Goal: Task Accomplishment & Management: Manage account settings

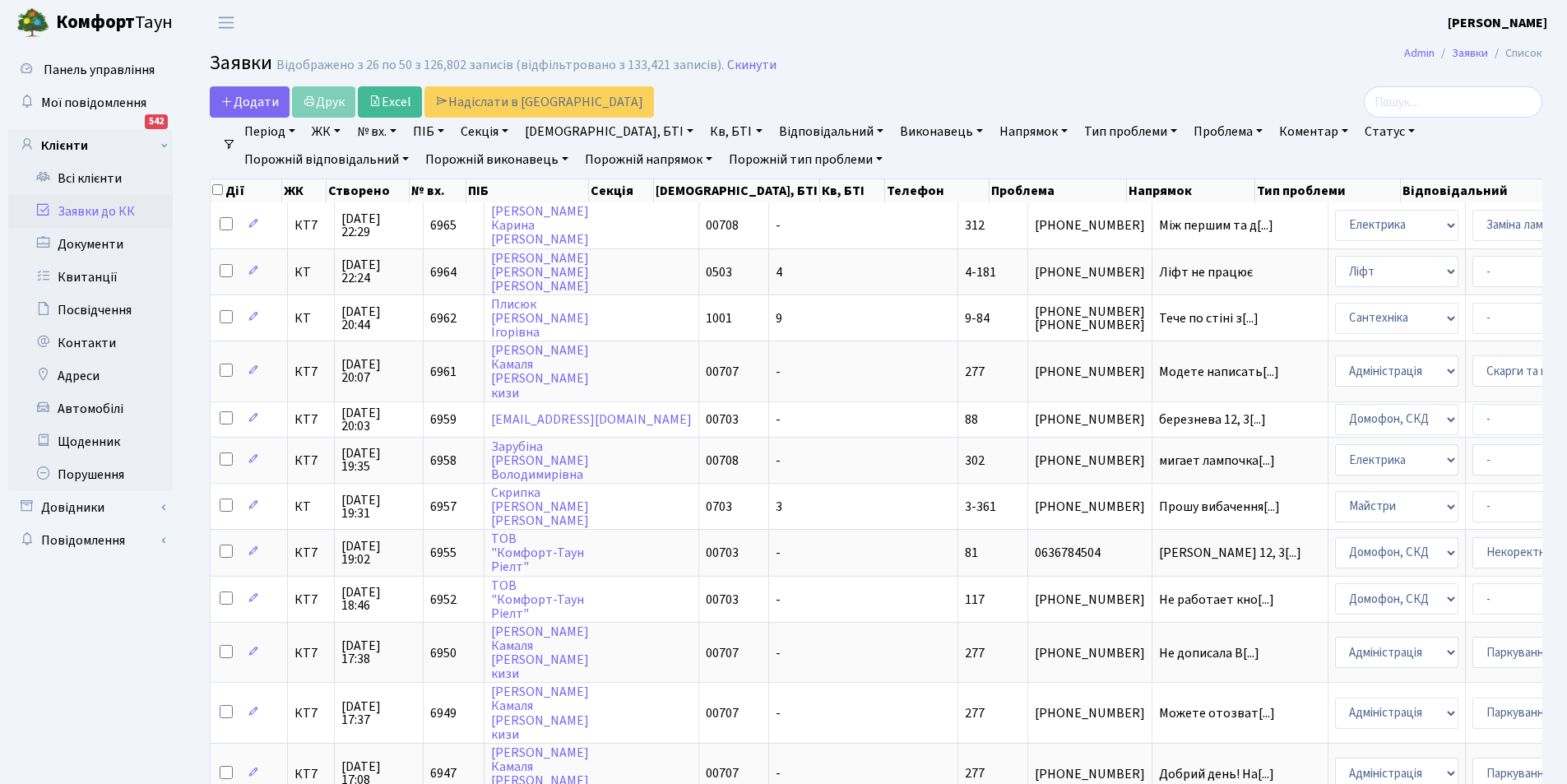
select select "25"
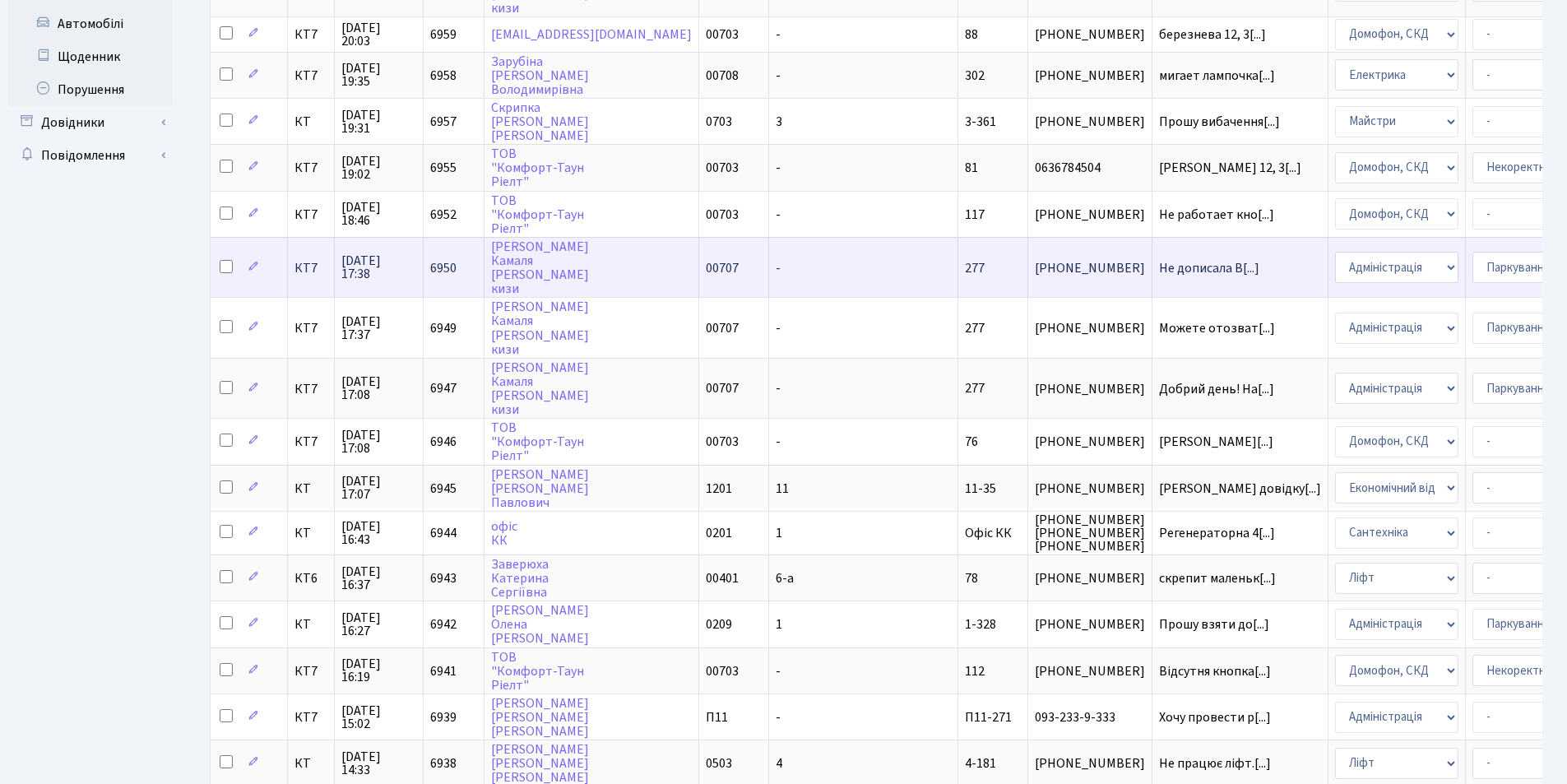
scroll to position [411, 0]
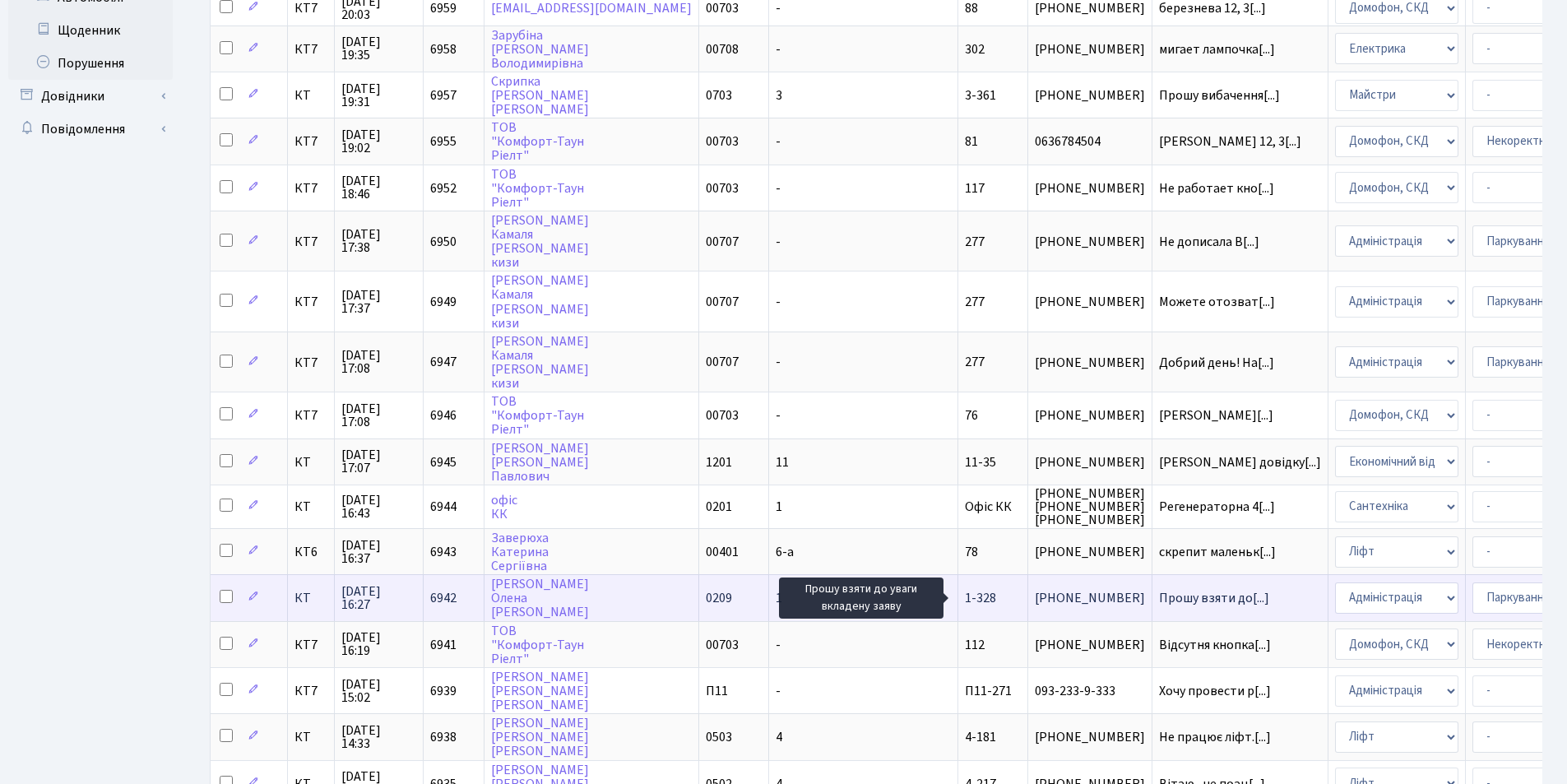
click at [1159, 595] on span "Прошу взяти до[...]" at bounding box center [1214, 598] width 110 height 18
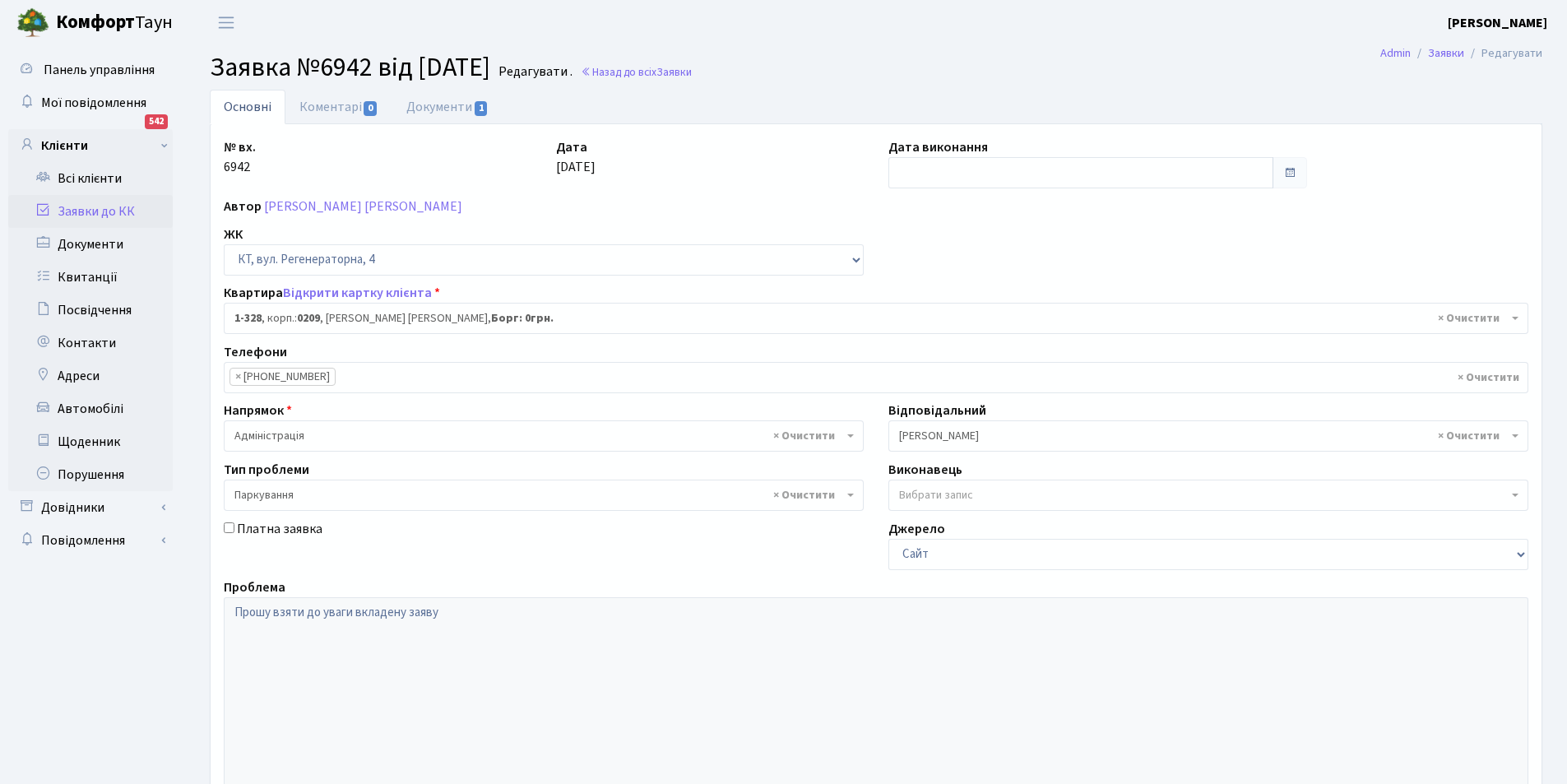
select select "328"
select select "66"
click at [433, 103] on link "Документи 1" at bounding box center [447, 106] width 110 height 34
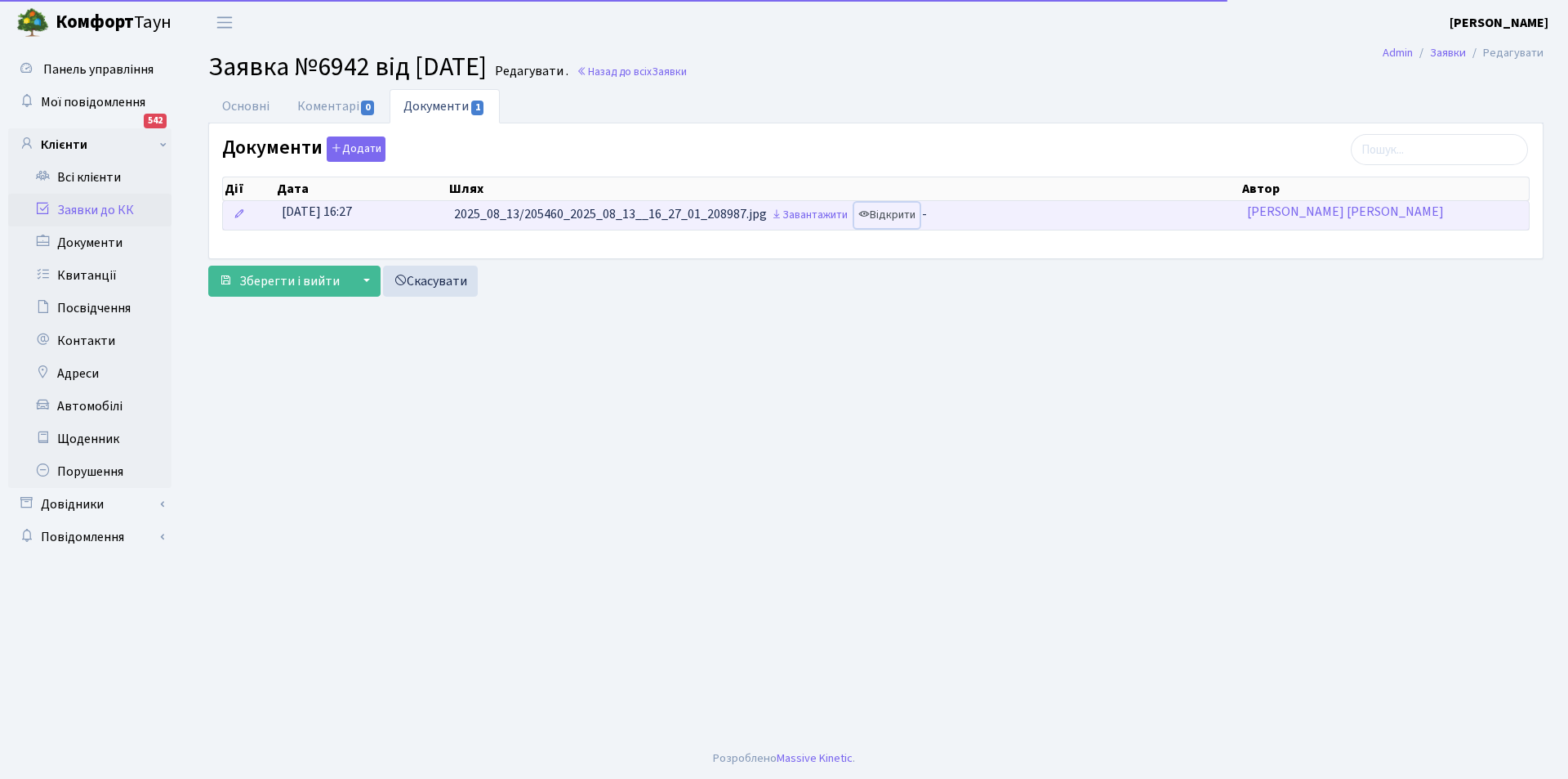
click at [891, 213] on link "Відкрити" at bounding box center [887, 216] width 65 height 25
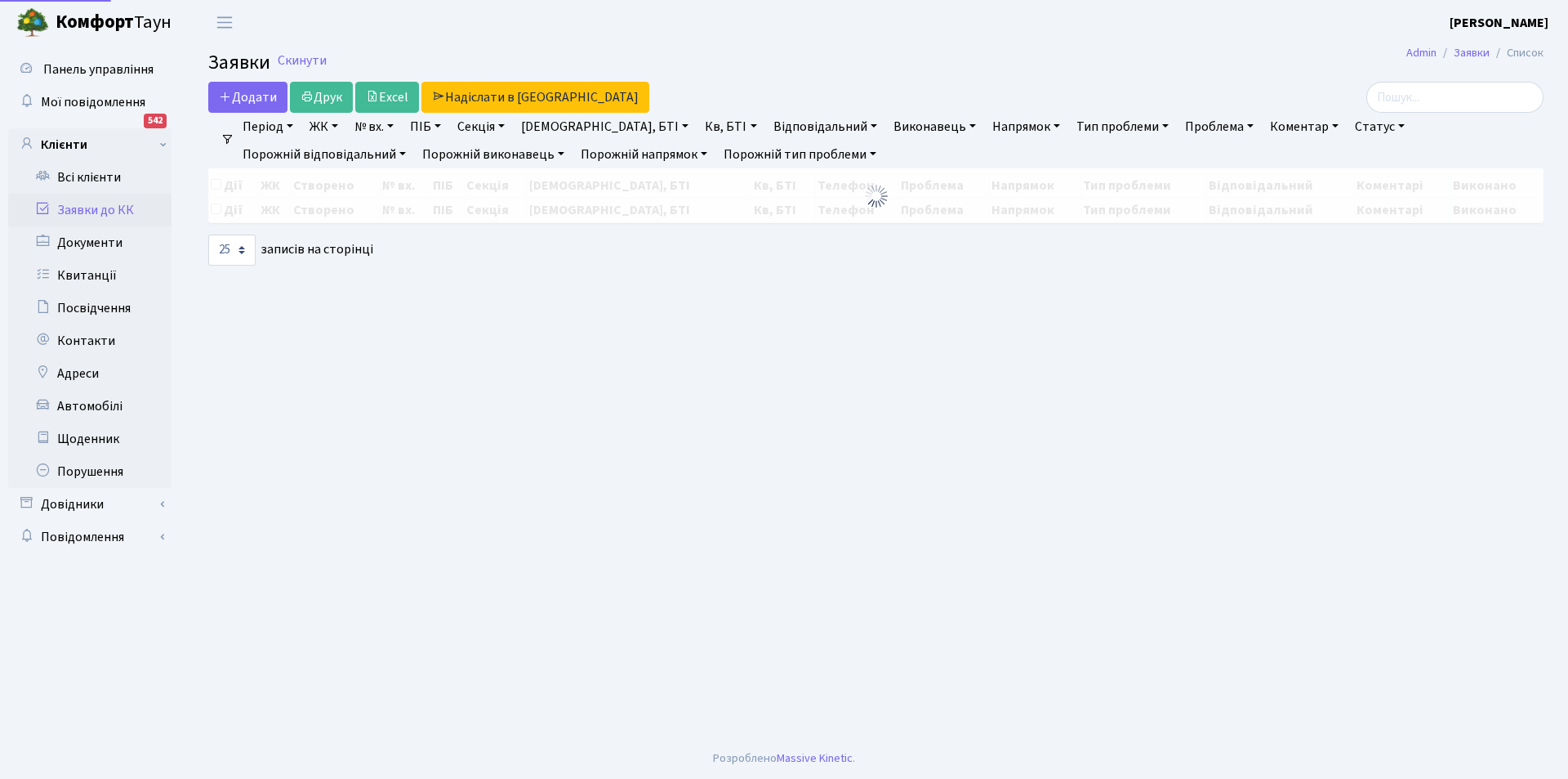
select select "25"
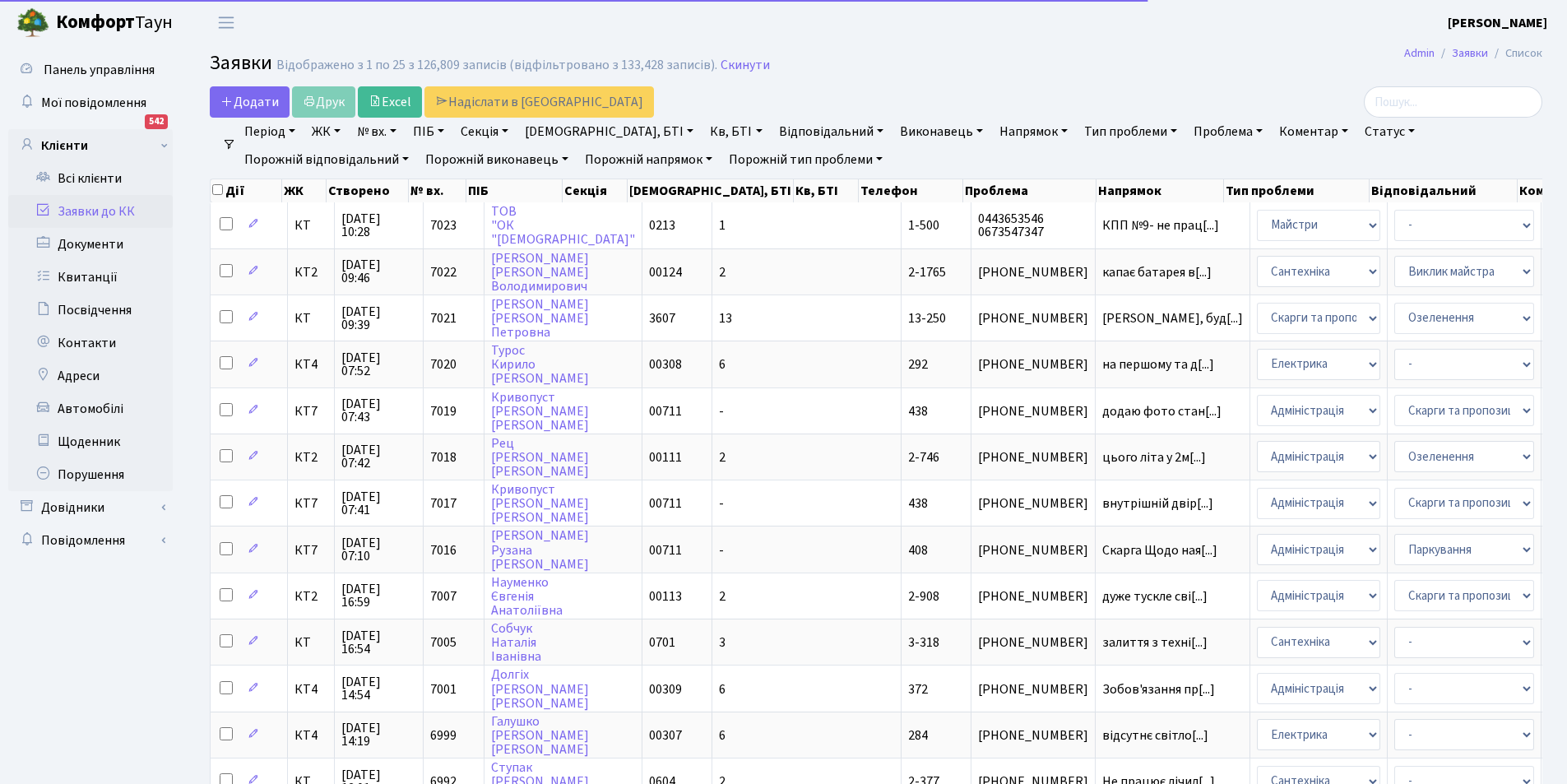
click at [703, 128] on link "Кв, БТІ" at bounding box center [735, 131] width 65 height 28
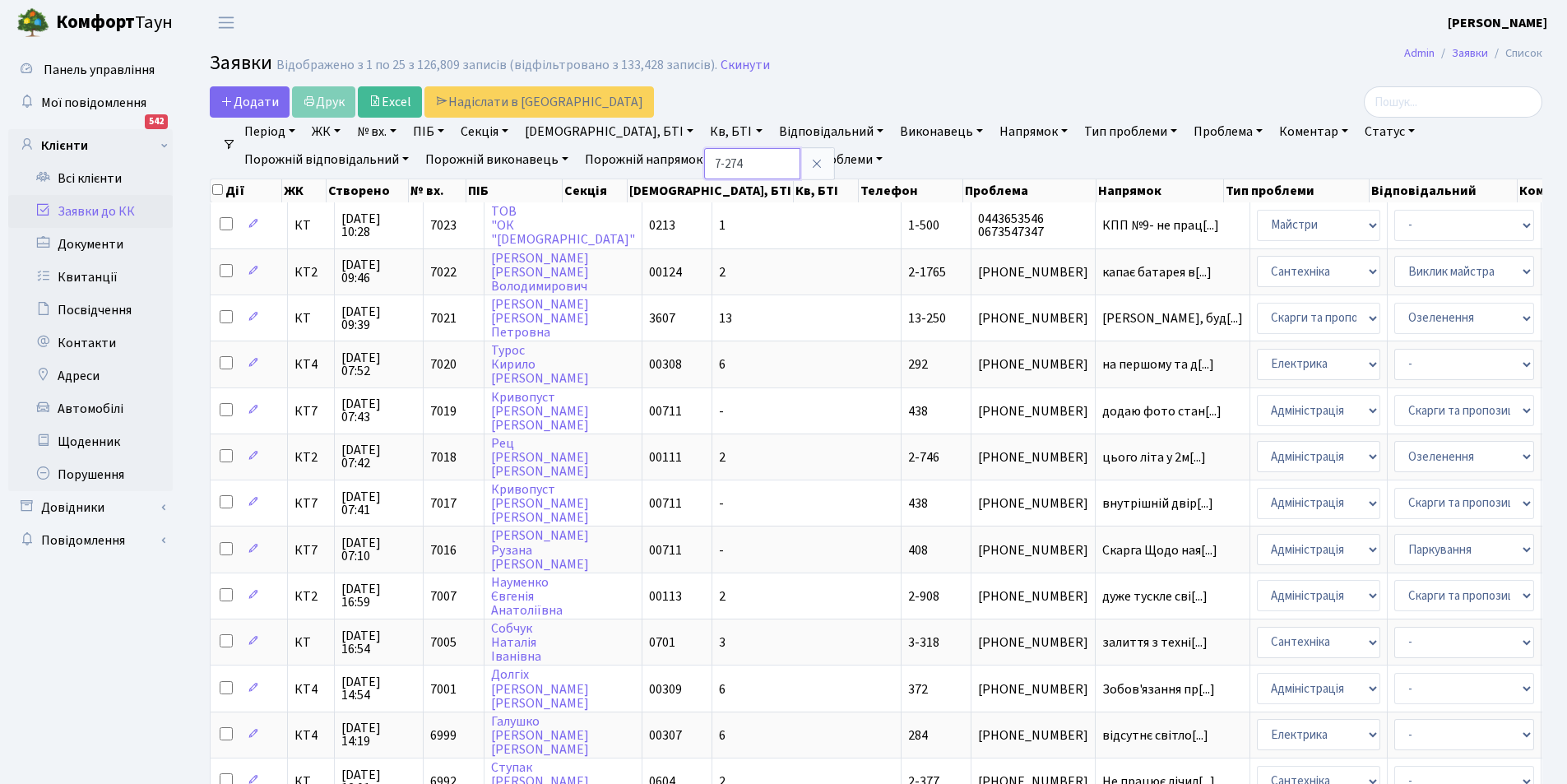
type input "7-274"
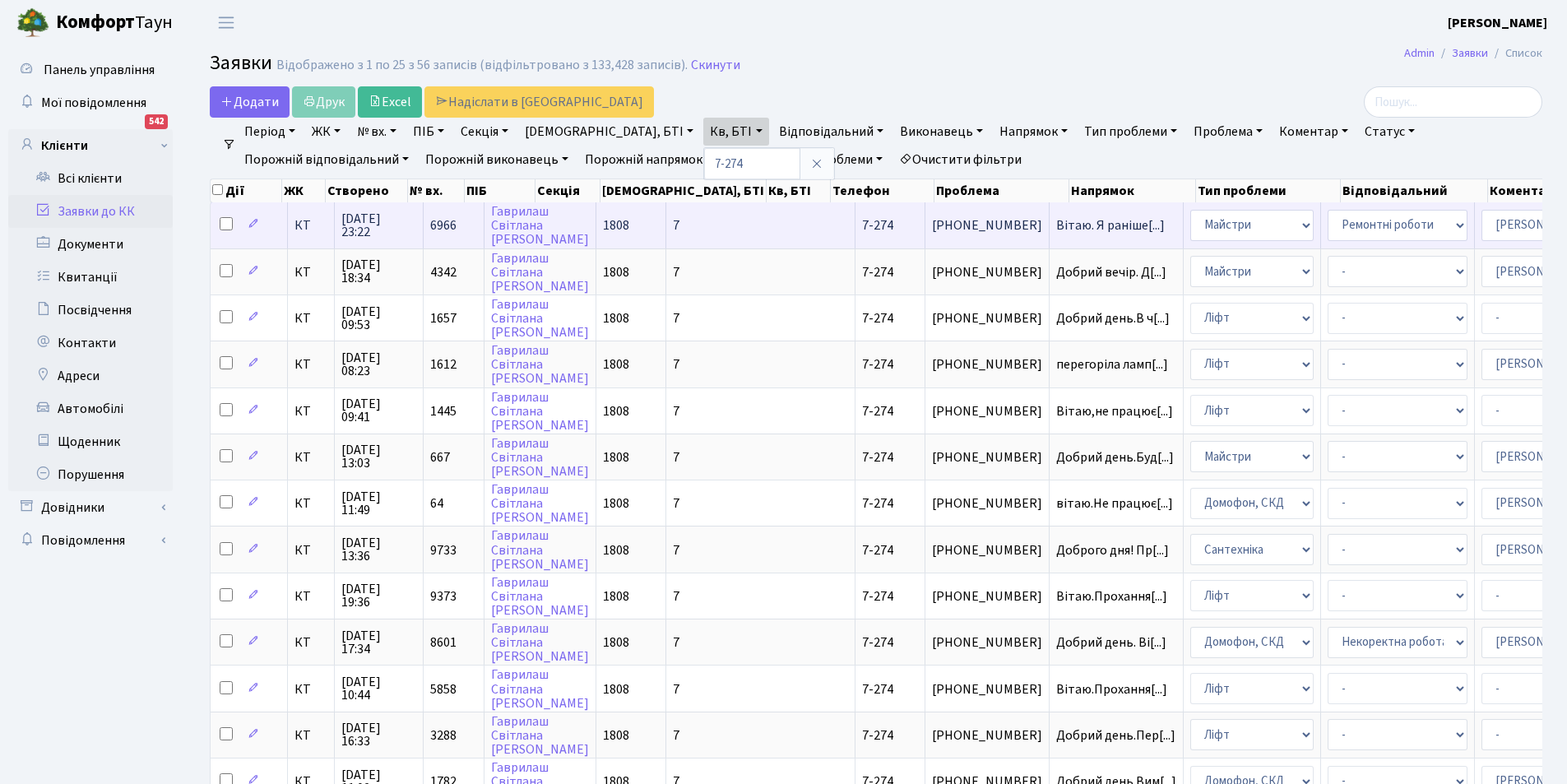
click at [1050, 218] on td "Вітаю. Я раніше[...]" at bounding box center [1116, 225] width 134 height 46
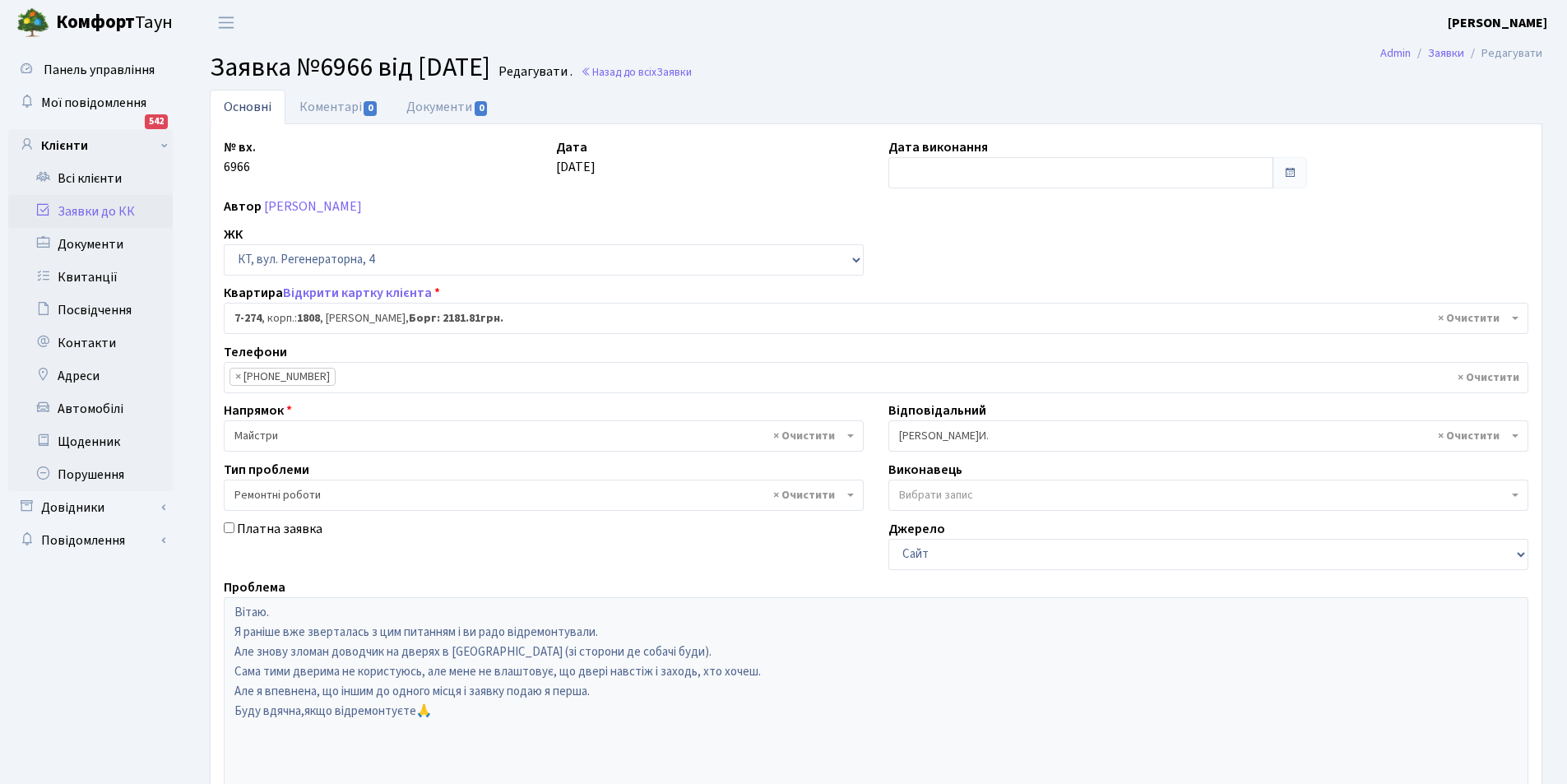
select select "4882"
select select "62"
click at [318, 108] on link "Коментарі 0" at bounding box center [338, 106] width 107 height 34
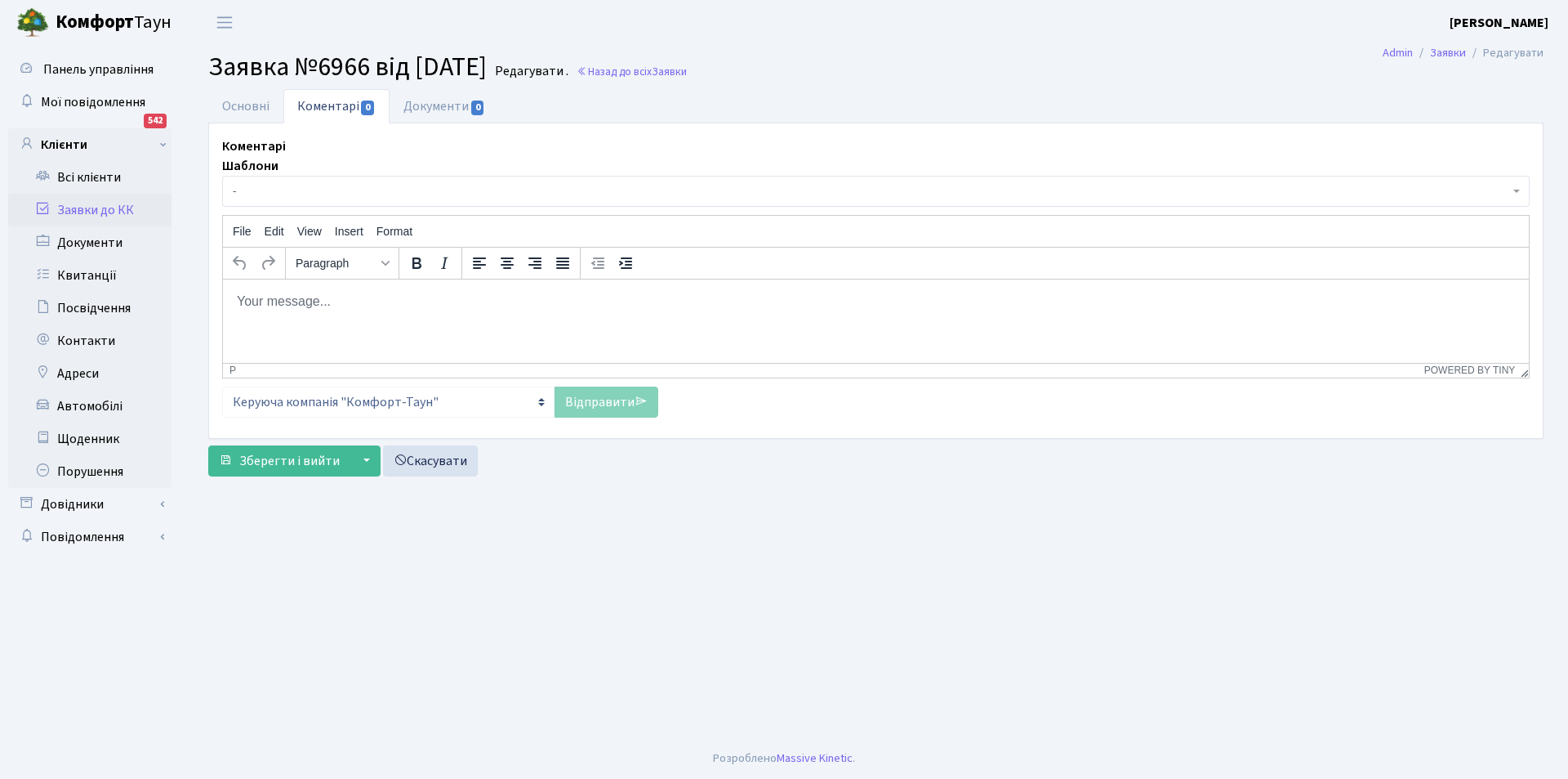
click at [530, 298] on p "Rich Text Area. Press ALT-0 for help." at bounding box center [876, 301] width 1280 height 18
click at [599, 406] on link "Відправити" at bounding box center [607, 402] width 104 height 31
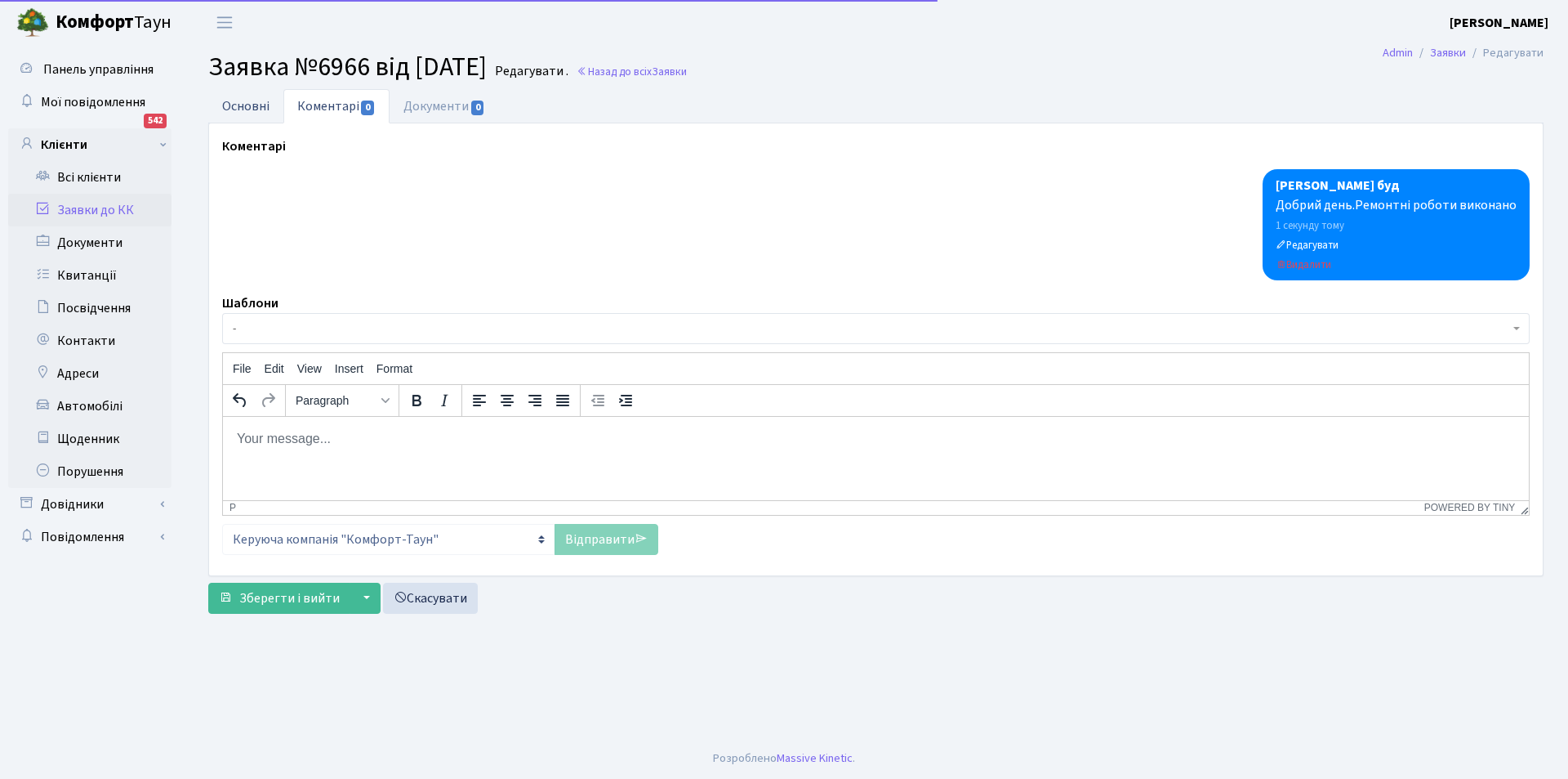
click at [236, 98] on link "Основні" at bounding box center [245, 105] width 75 height 34
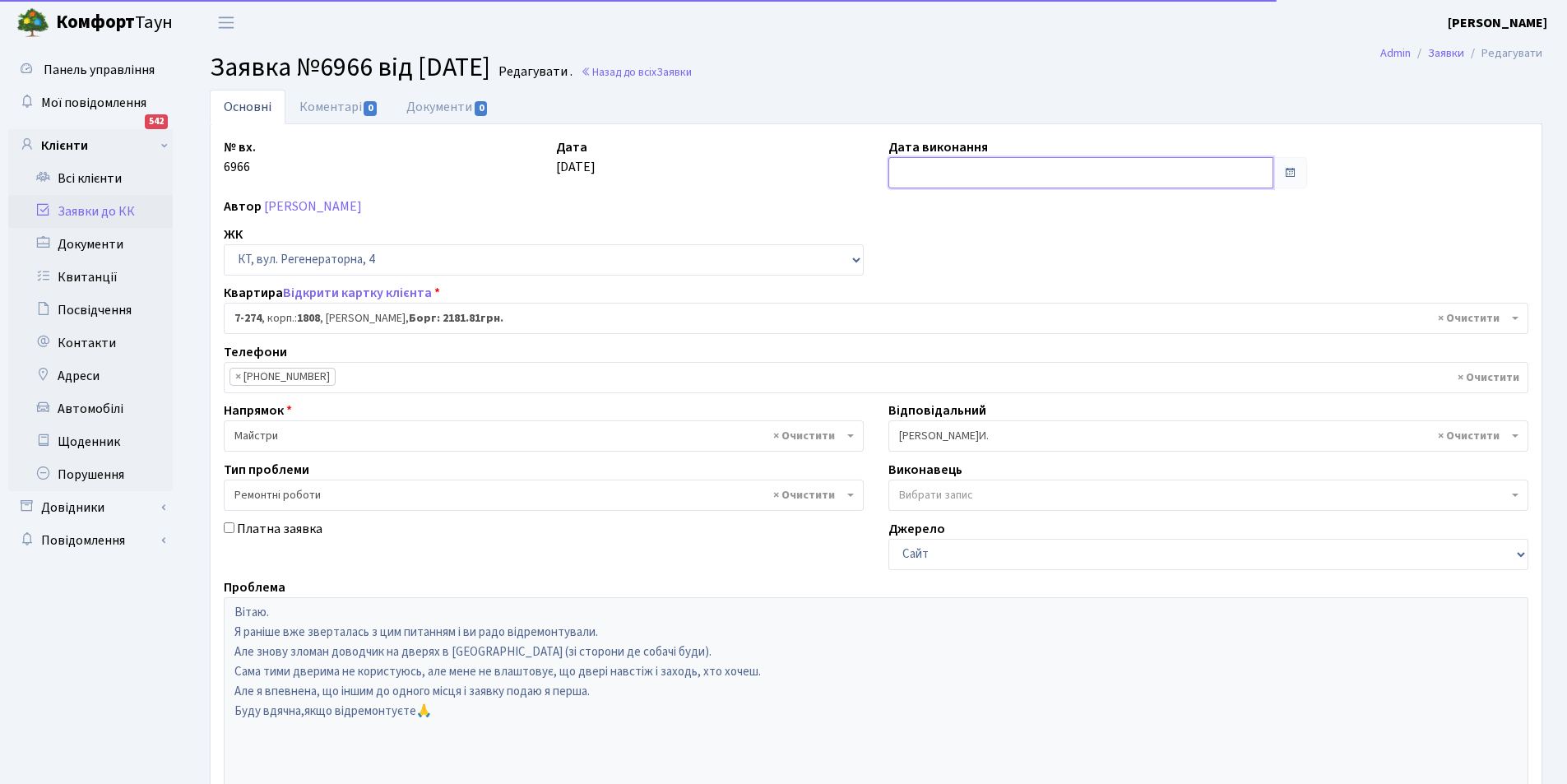
click at [960, 176] on input "text" at bounding box center [1081, 172] width 385 height 31
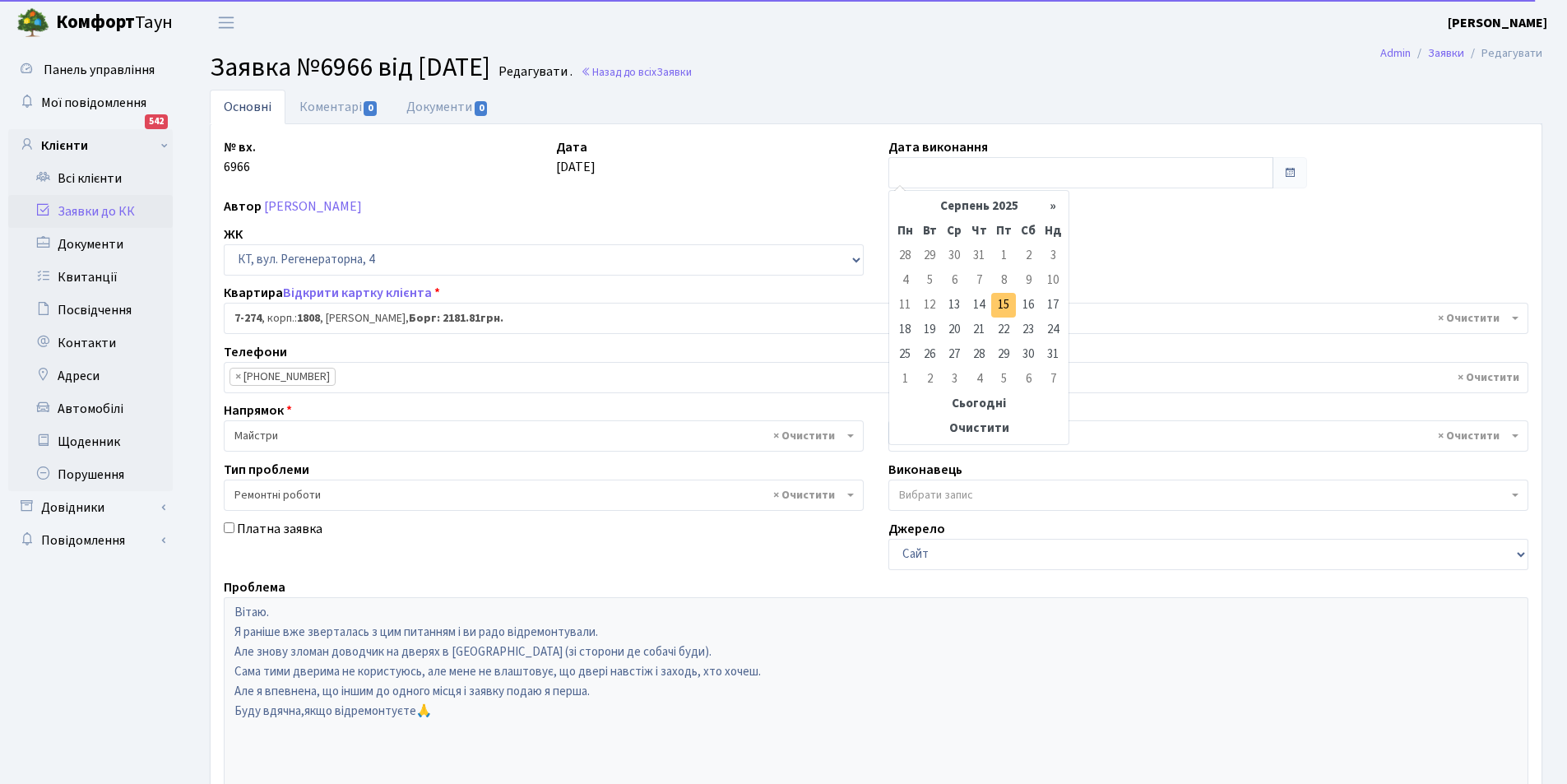
click at [995, 309] on td "15" at bounding box center [1003, 304] width 25 height 25
type input "[DATE]"
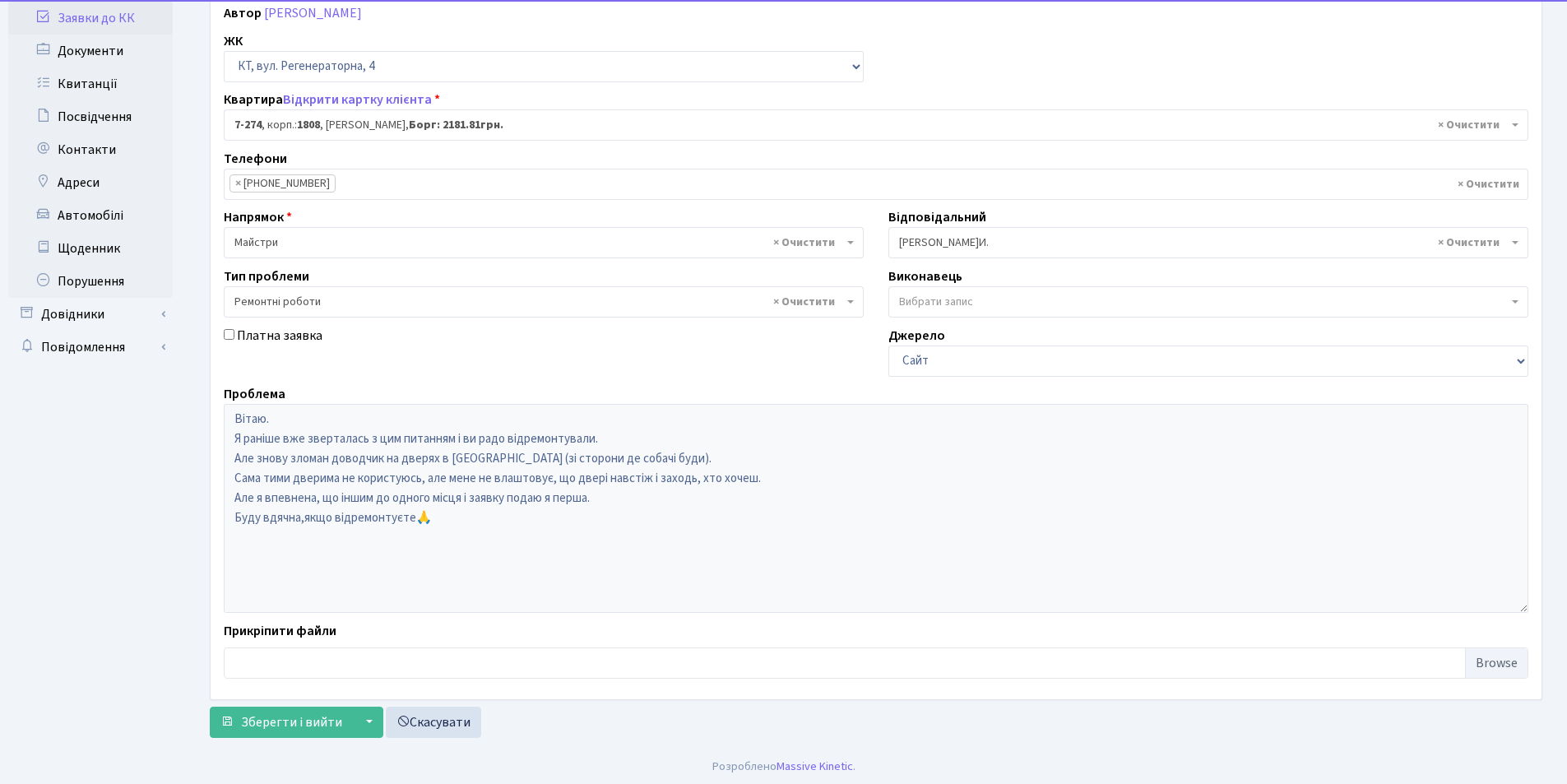
scroll to position [197, 0]
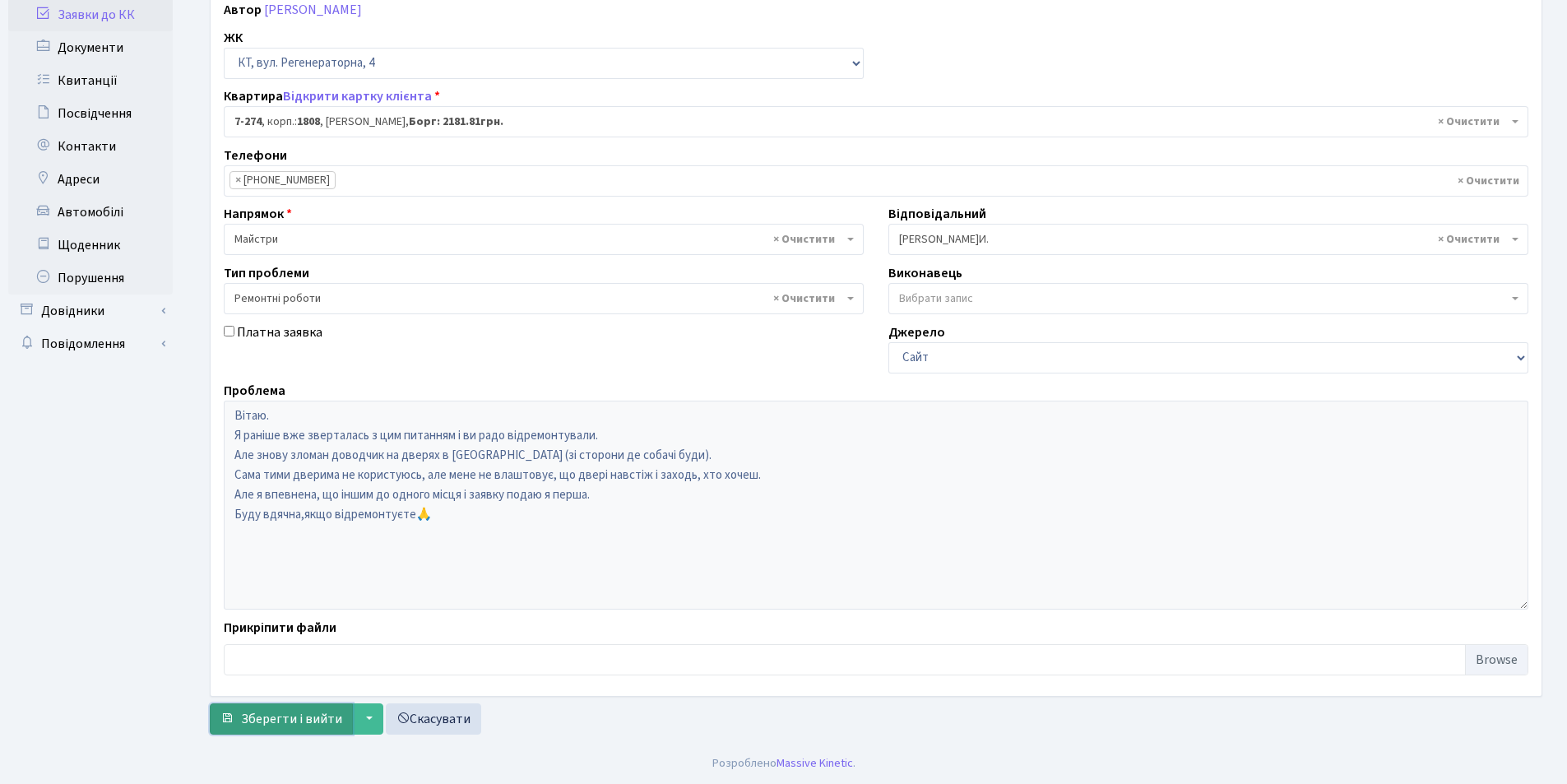
click at [281, 722] on span "Зберегти і вийти" at bounding box center [291, 719] width 101 height 18
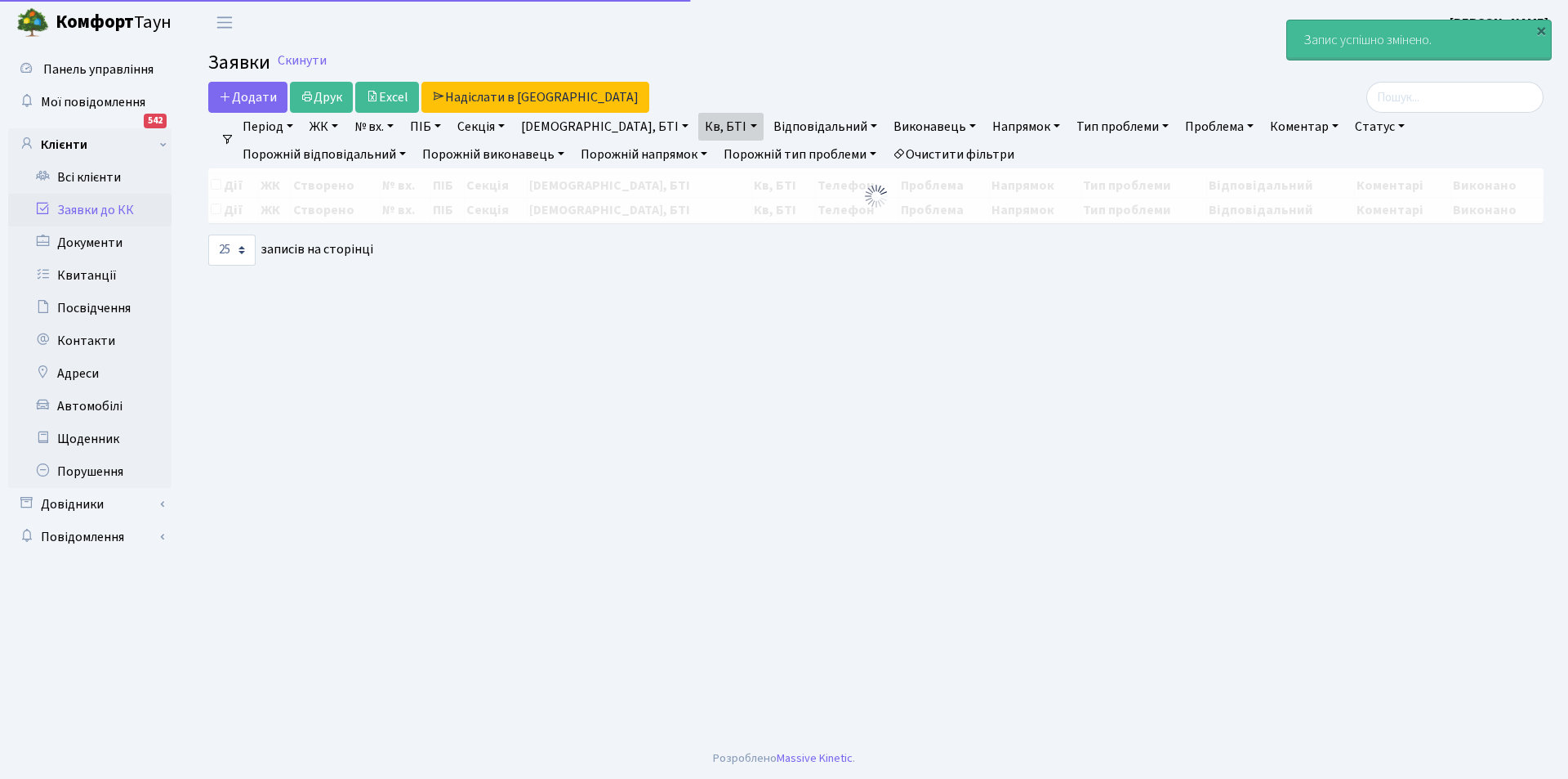
select select "25"
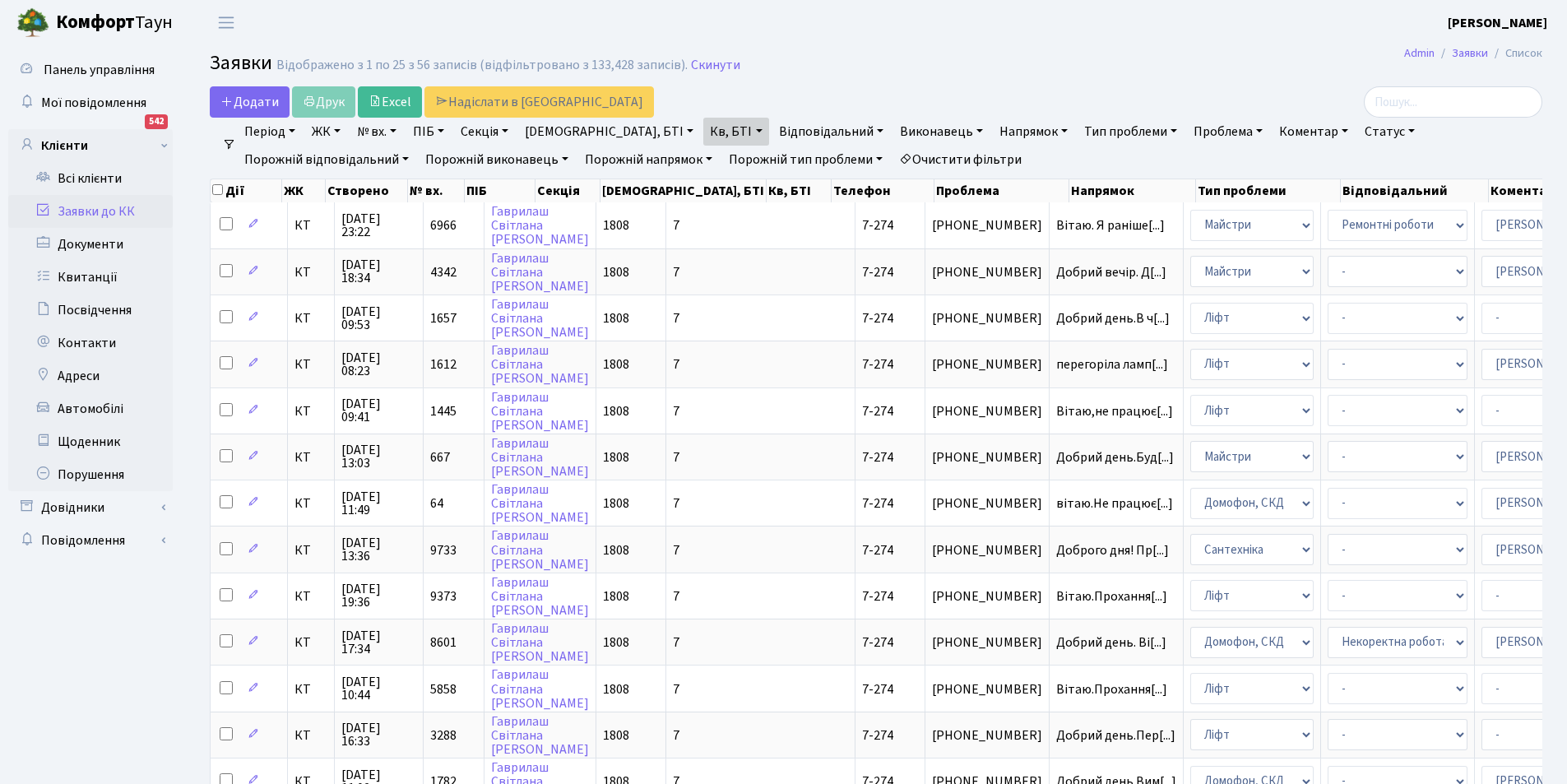
click at [893, 154] on link "Очистити фільтри" at bounding box center [960, 160] width 136 height 28
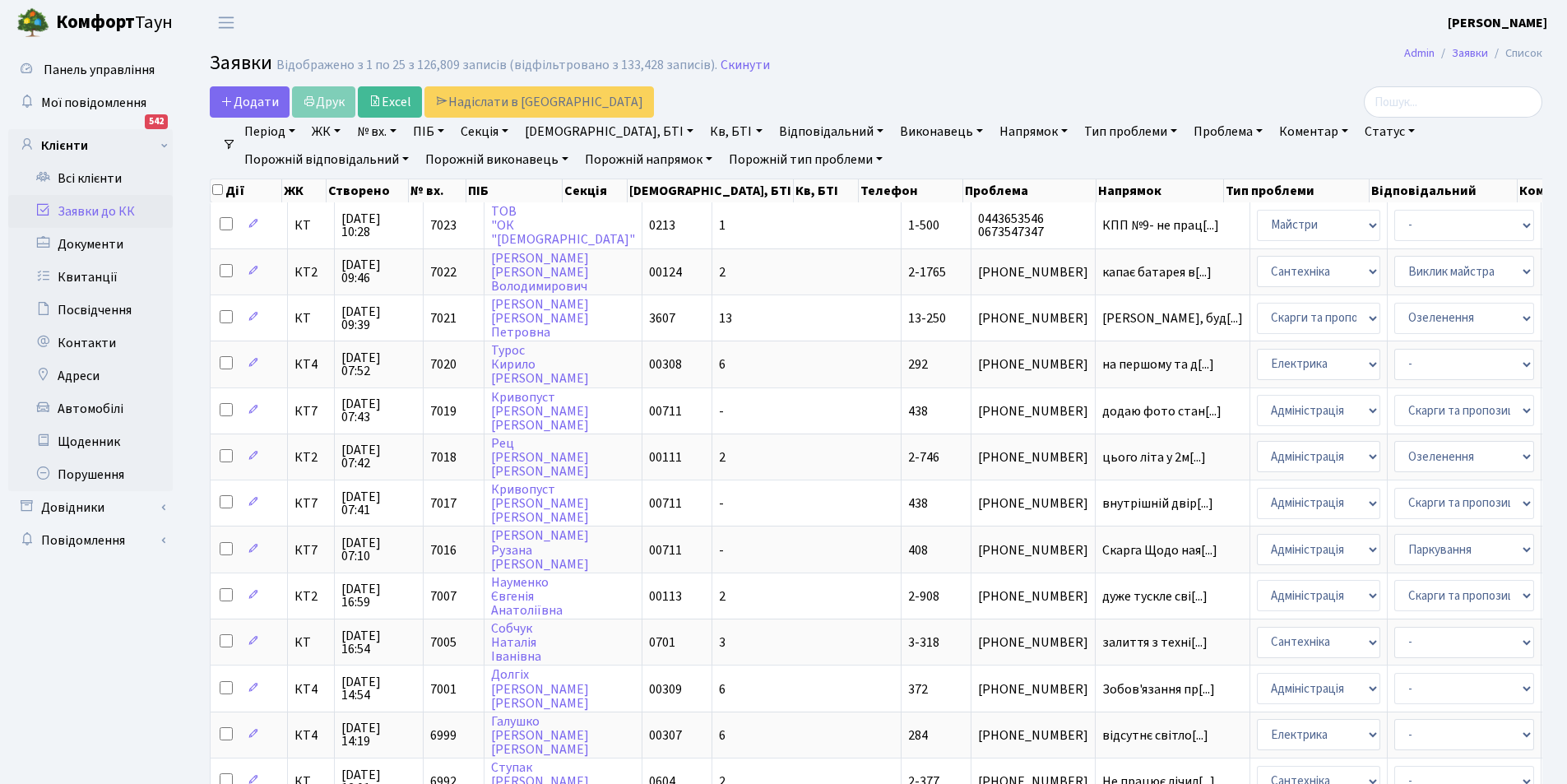
click at [703, 129] on link "Кв, БТІ" at bounding box center [735, 131] width 65 height 28
click at [704, 168] on input "text" at bounding box center [752, 163] width 97 height 31
type input "4-441"
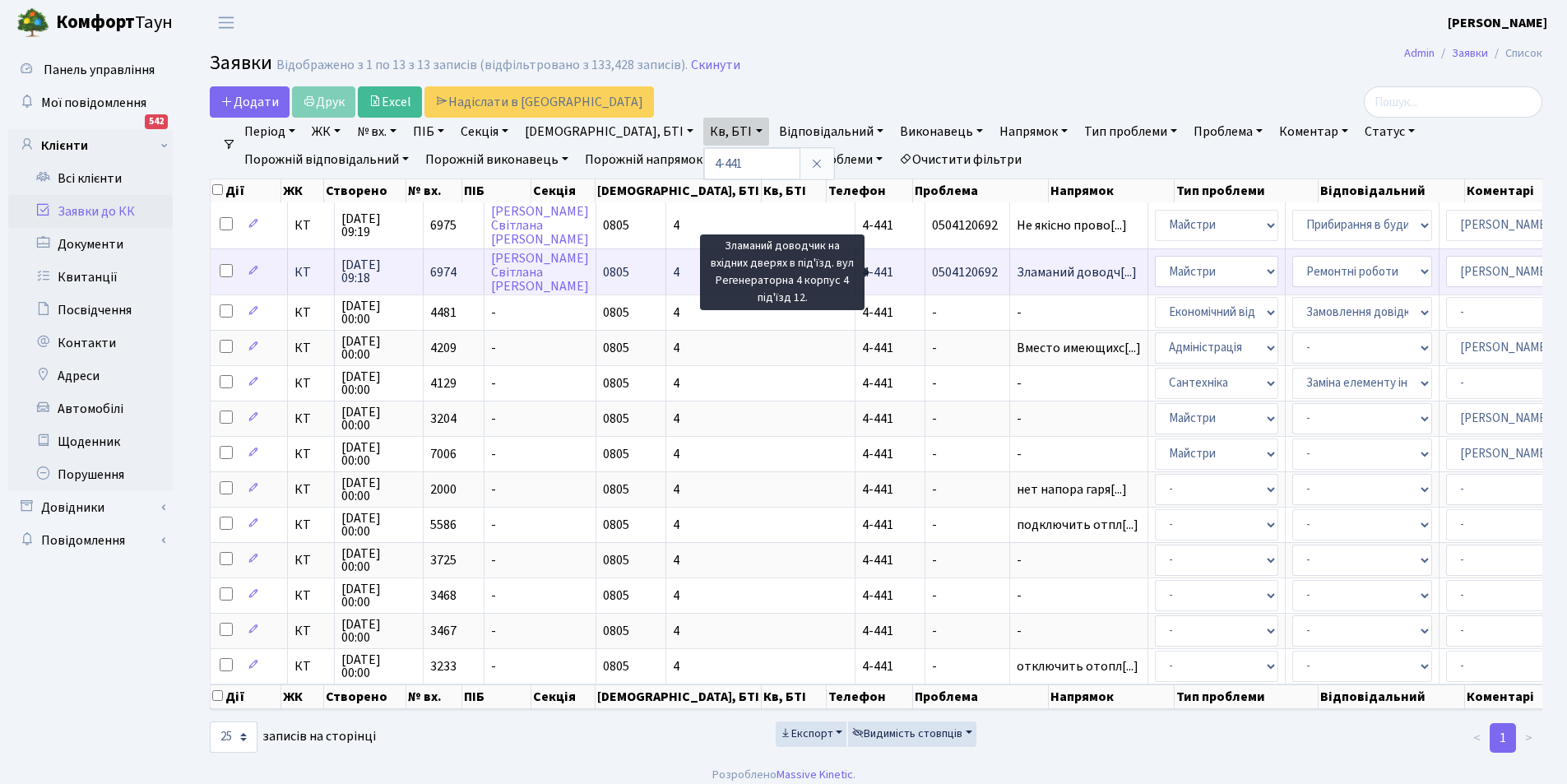
click at [1017, 277] on span "Зламаний доводч[...]" at bounding box center [1077, 273] width 120 height 18
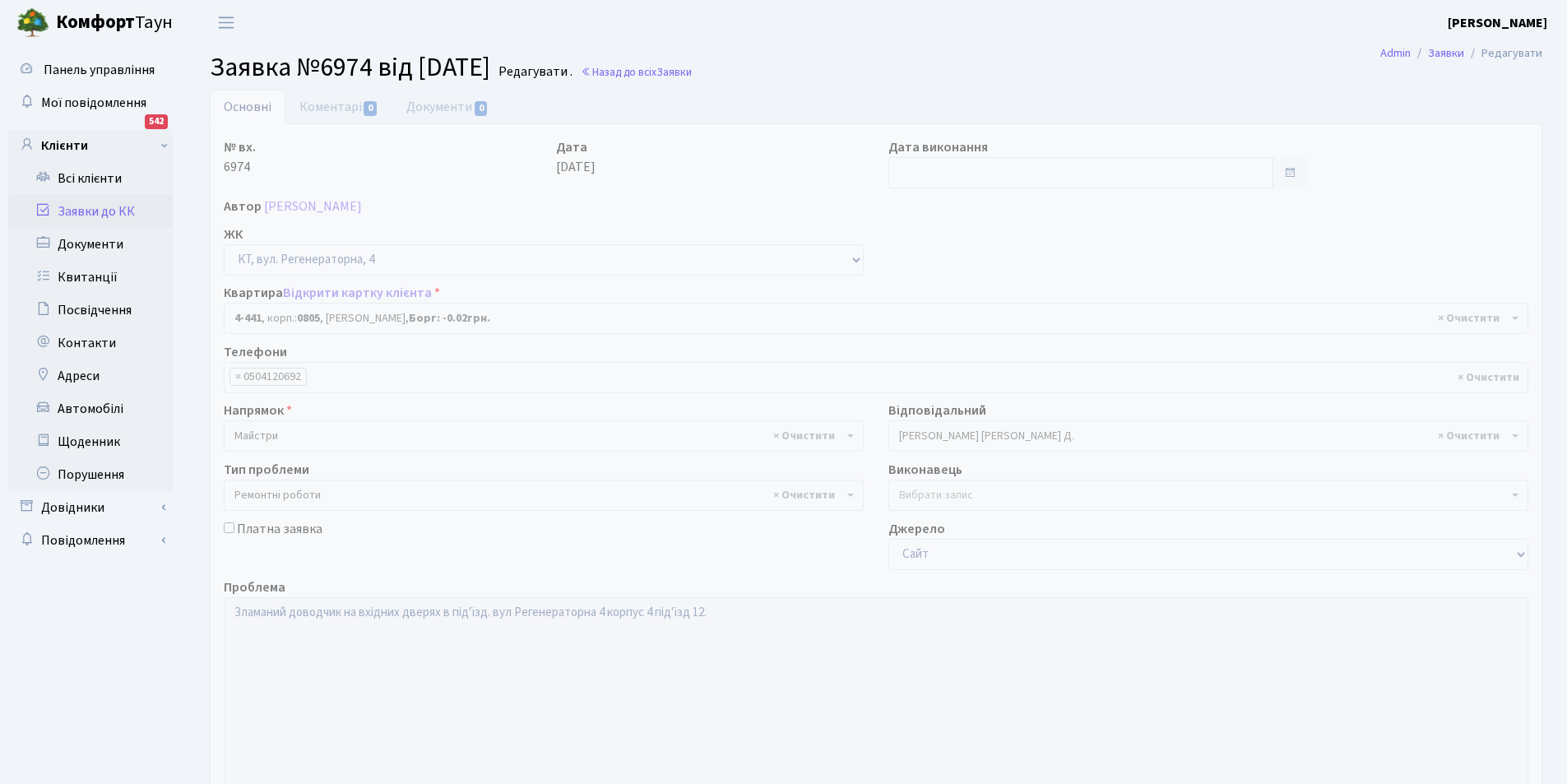
select select "1900"
select select "62"
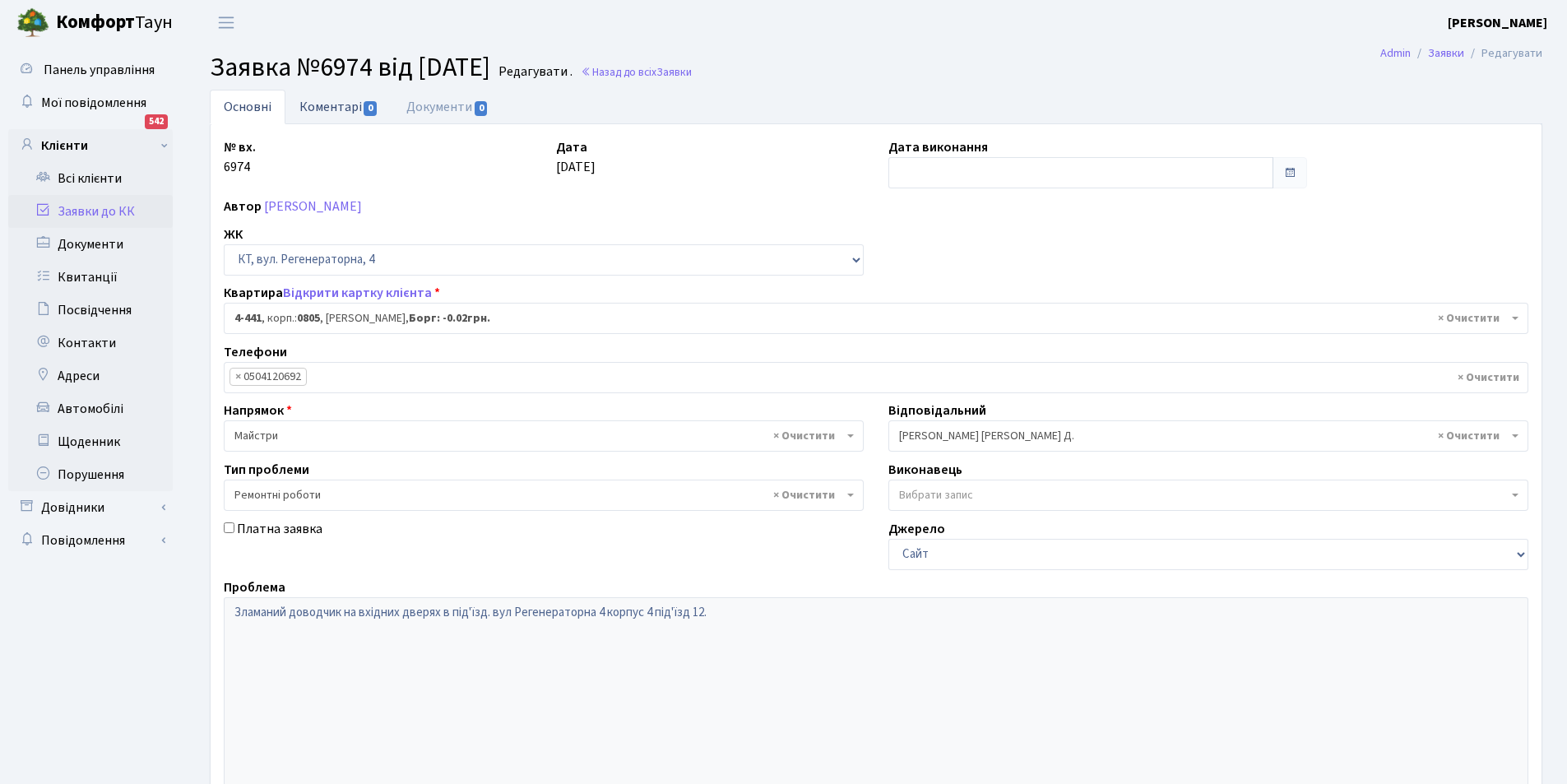
click at [332, 101] on link "Коментарі 0" at bounding box center [338, 106] width 107 height 34
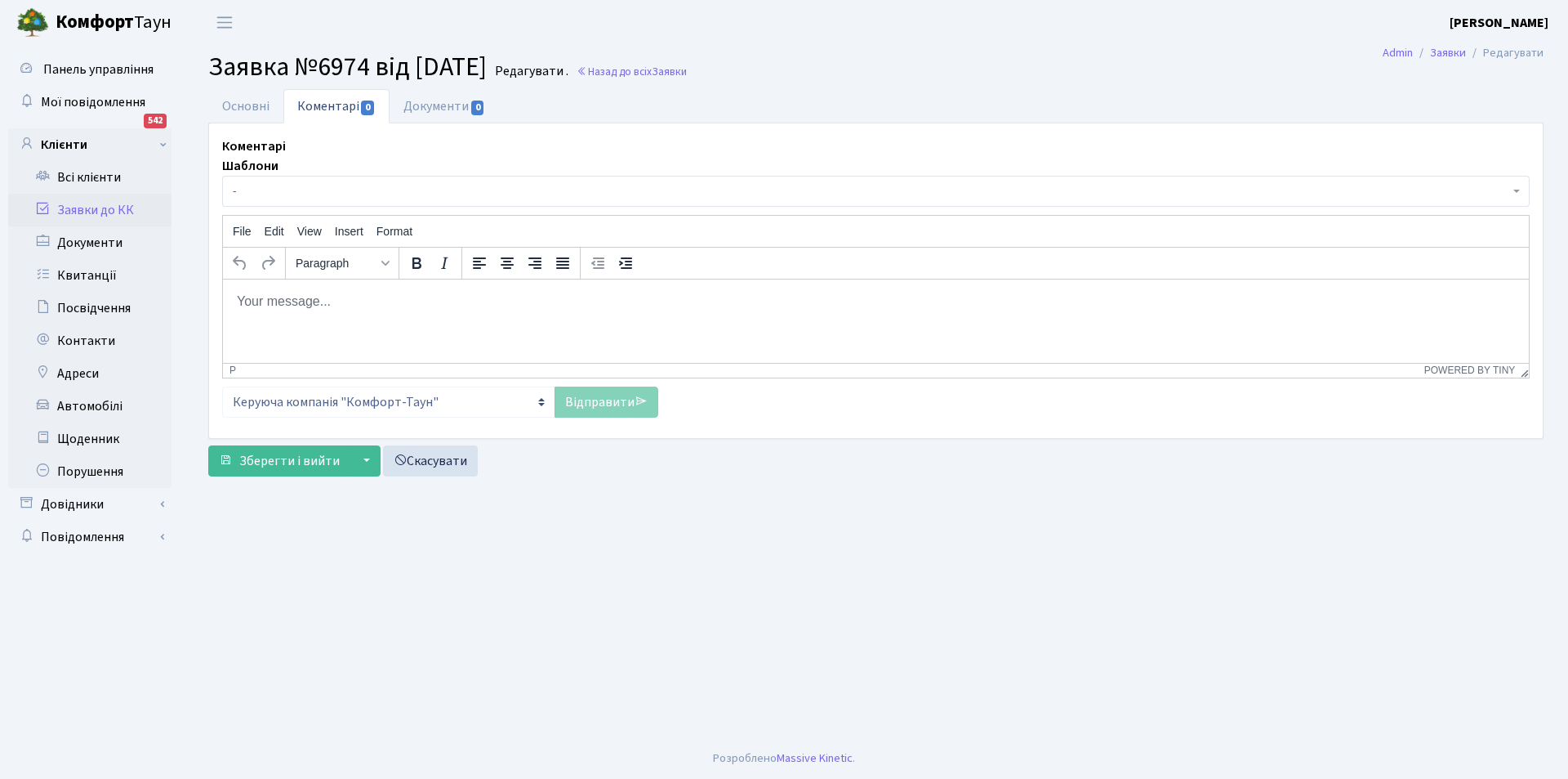
click at [331, 322] on html at bounding box center [875, 301] width 1305 height 44
click at [563, 409] on link "Відправити" at bounding box center [607, 402] width 104 height 31
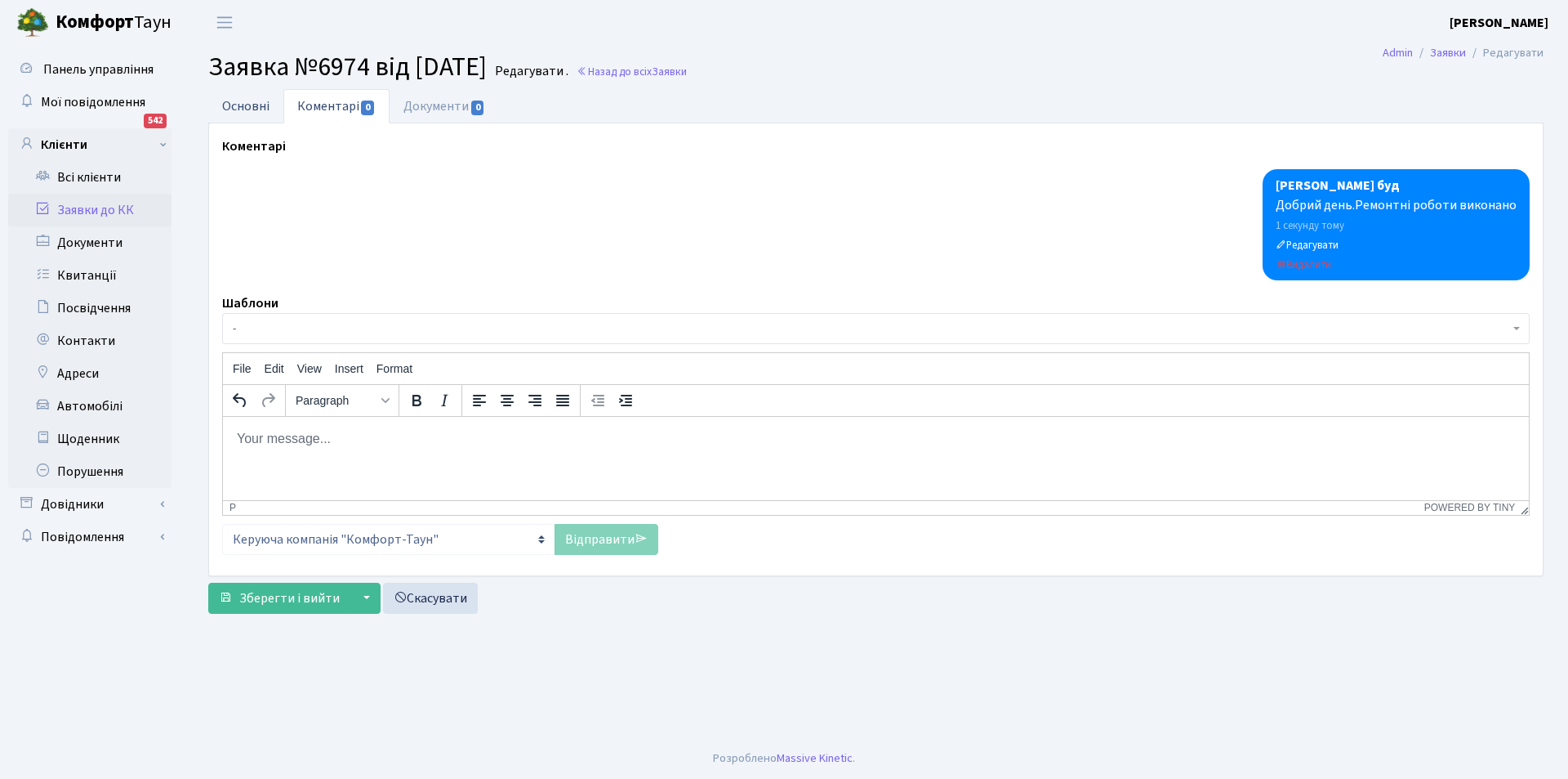
click at [254, 109] on link "Основні" at bounding box center [245, 105] width 75 height 34
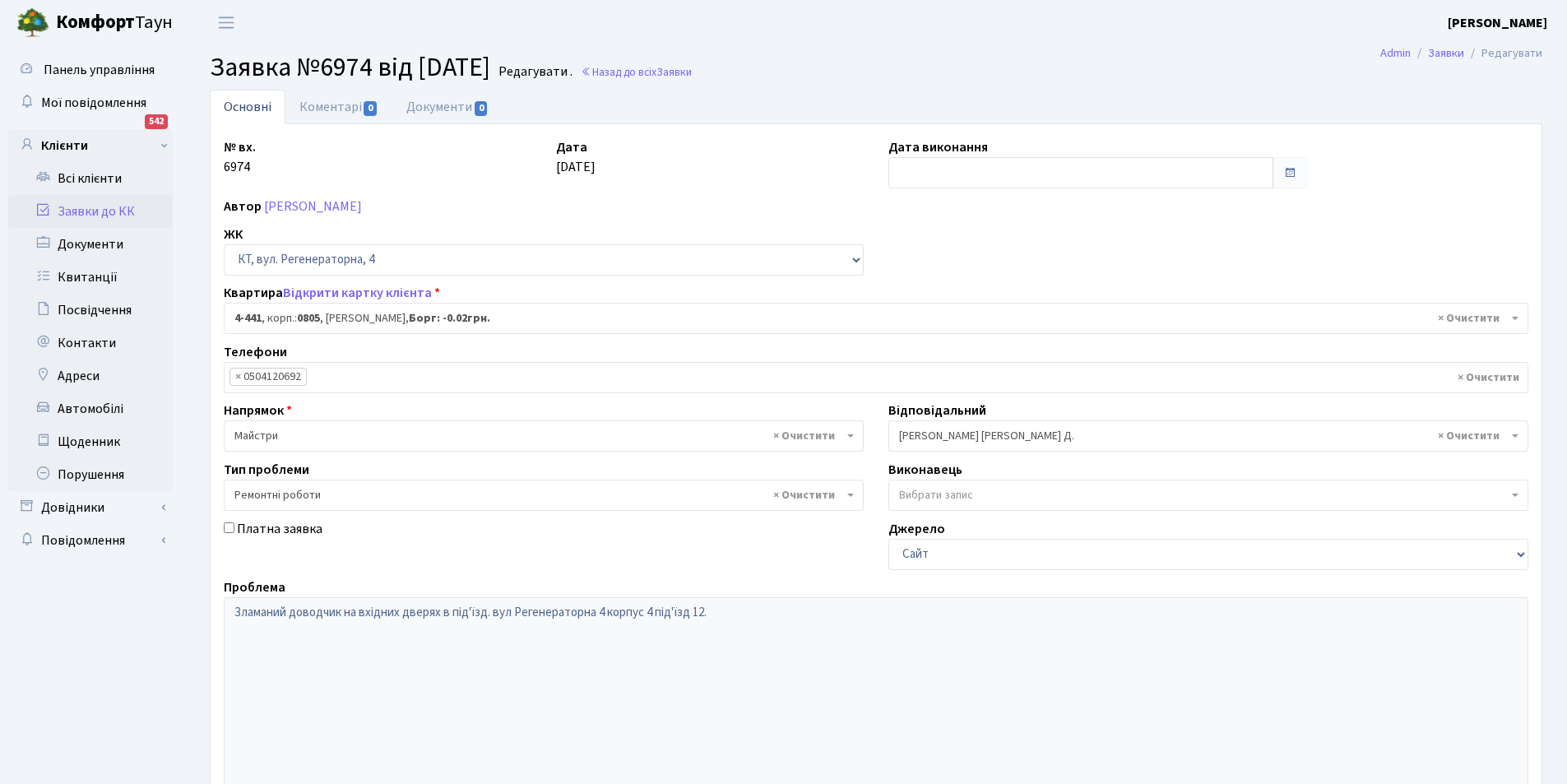
click at [885, 164] on div "Дата виконання" at bounding box center [1098, 163] width 443 height 51
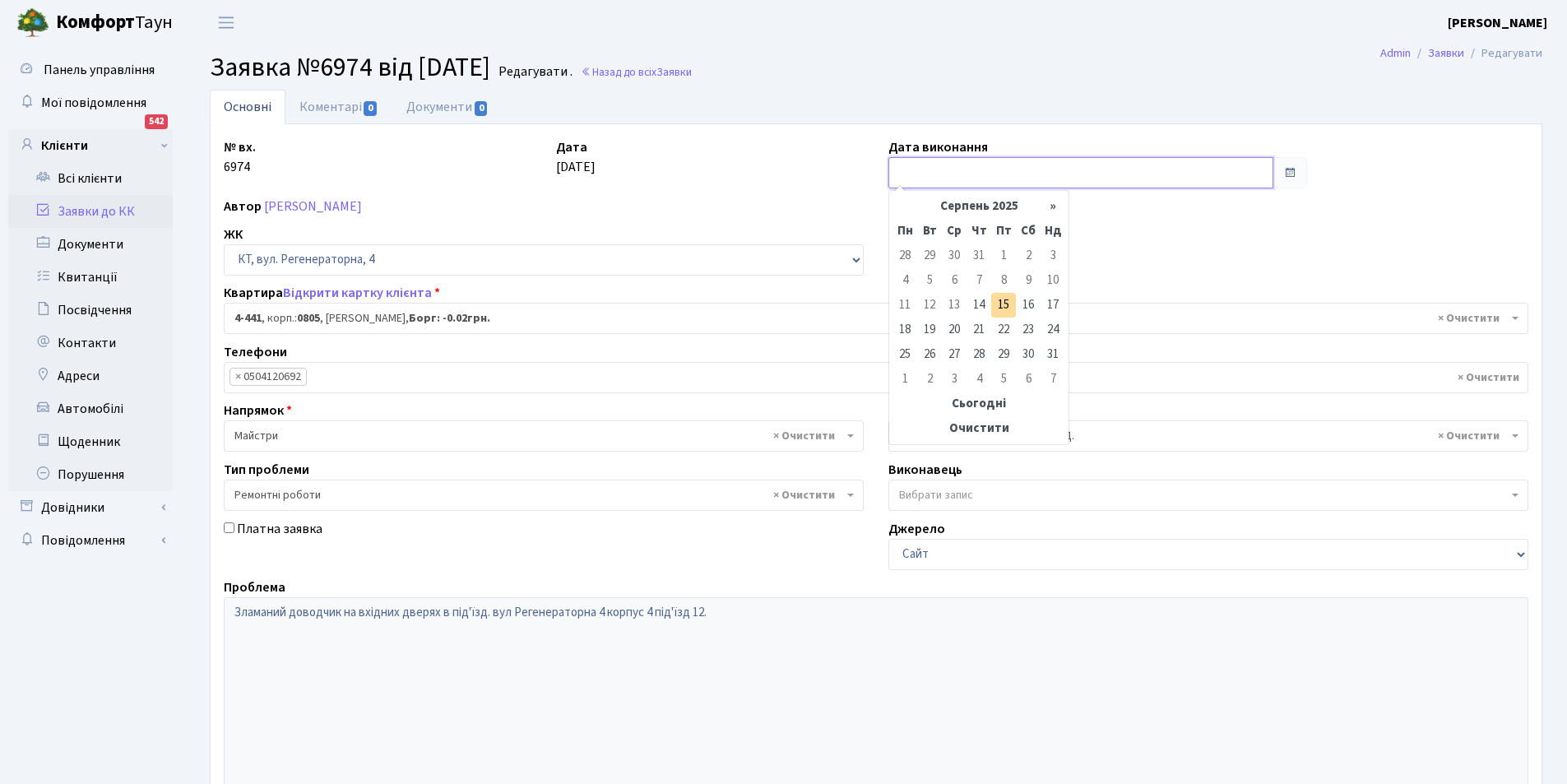
click at [898, 171] on input "text" at bounding box center [1081, 172] width 385 height 31
click at [1001, 307] on td "15" at bounding box center [1003, 304] width 25 height 25
type input "[DATE]"
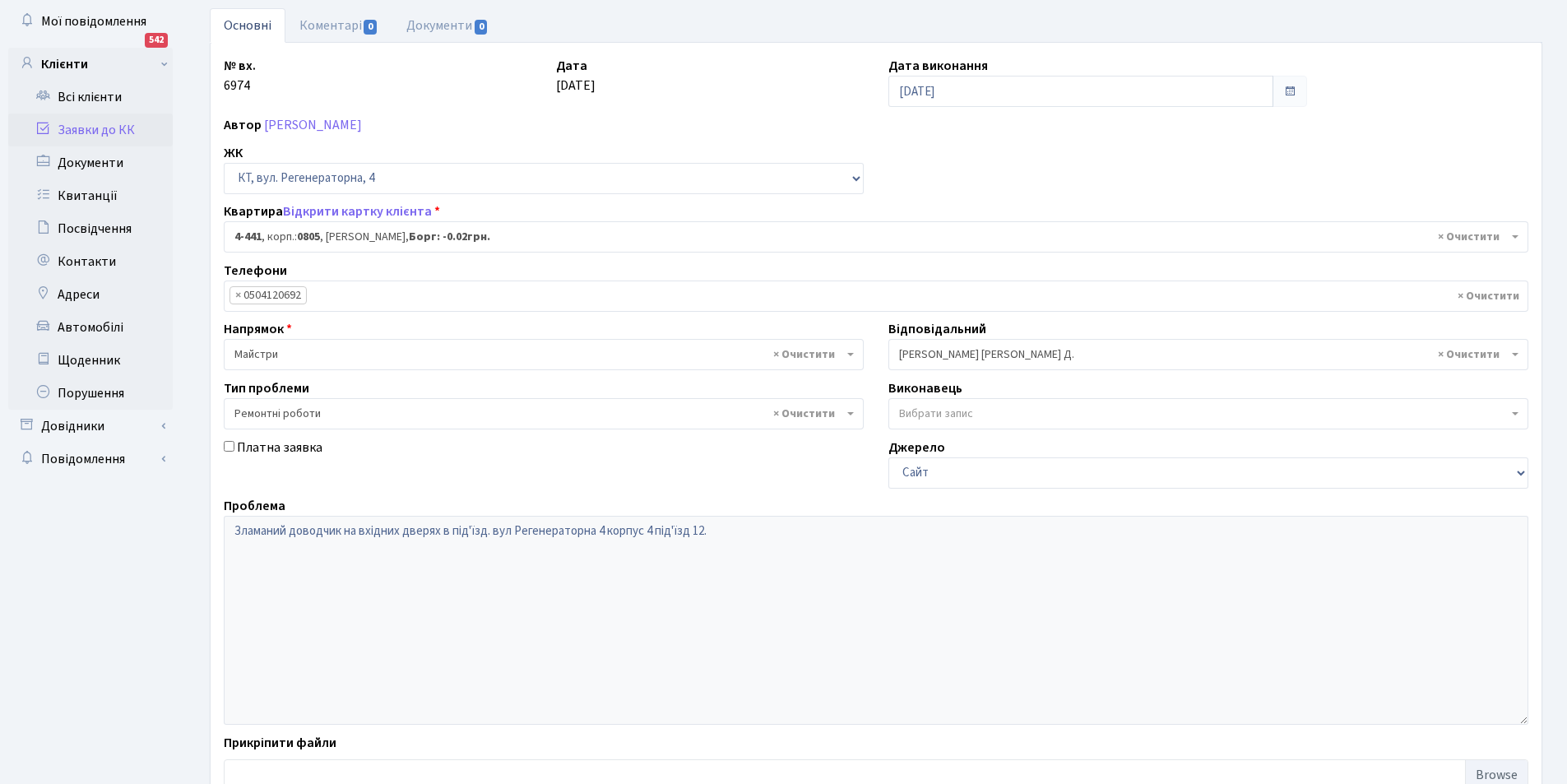
scroll to position [197, 0]
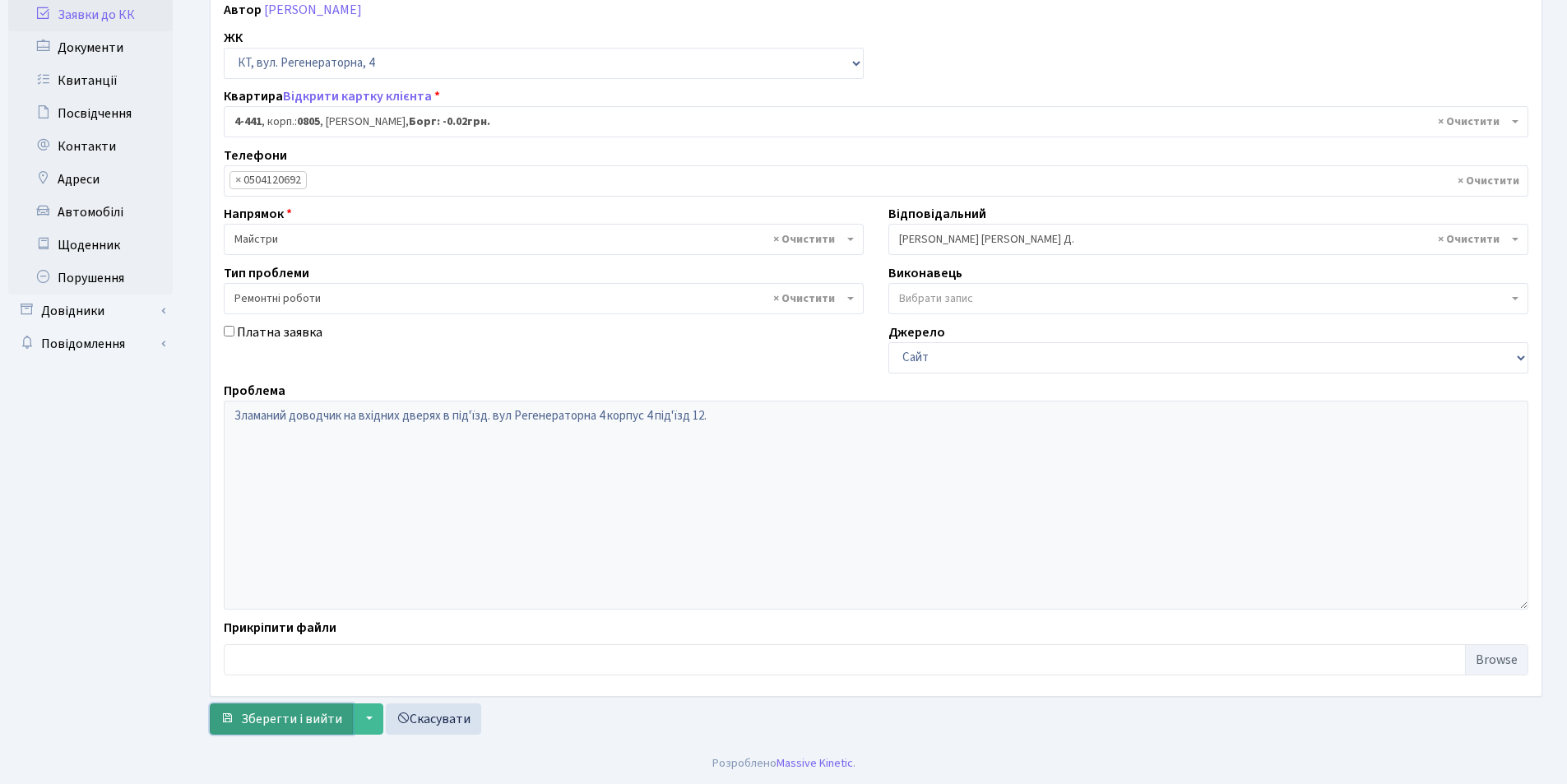
click at [305, 713] on span "Зберегти і вийти" at bounding box center [291, 719] width 101 height 18
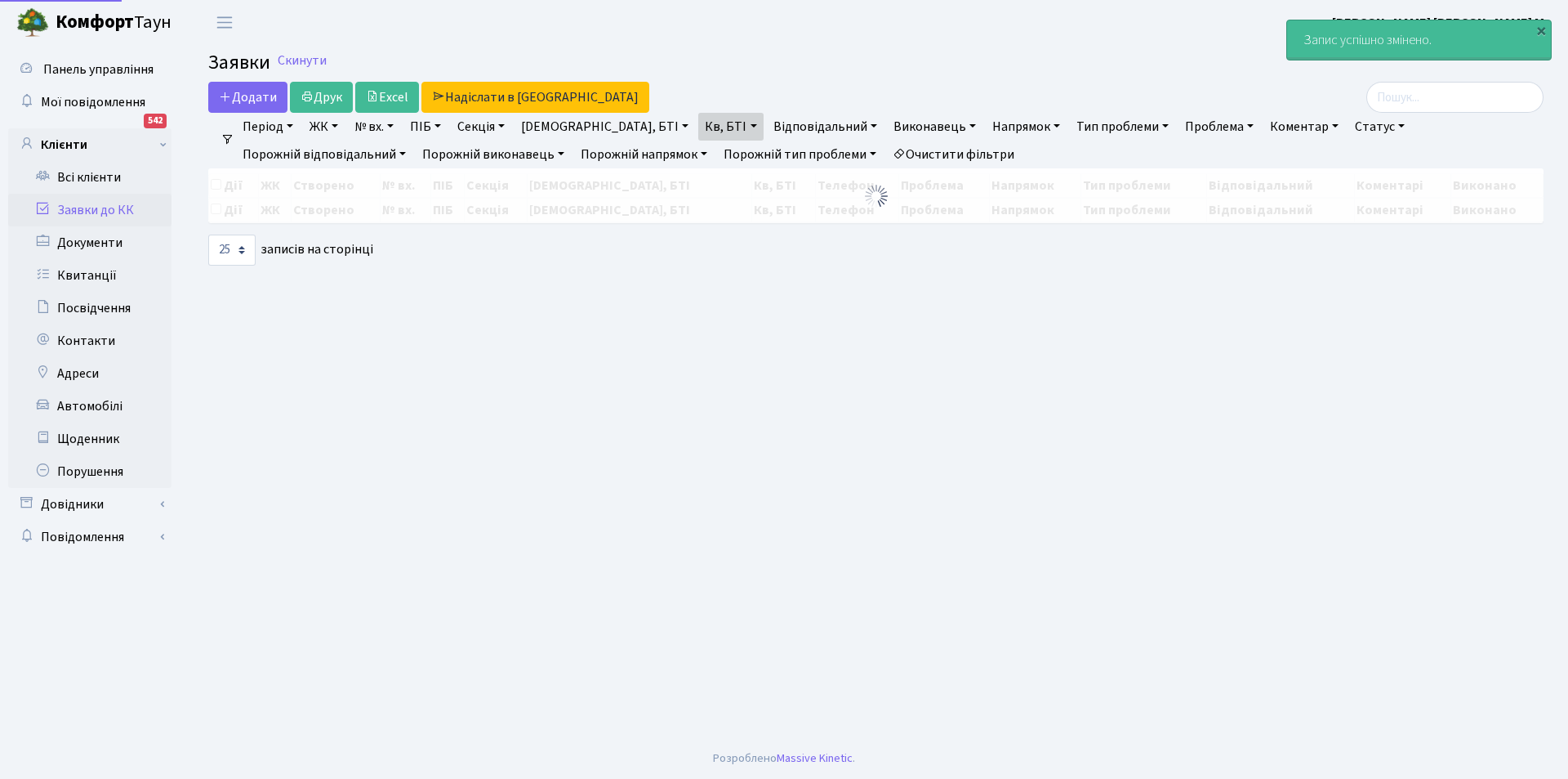
select select "25"
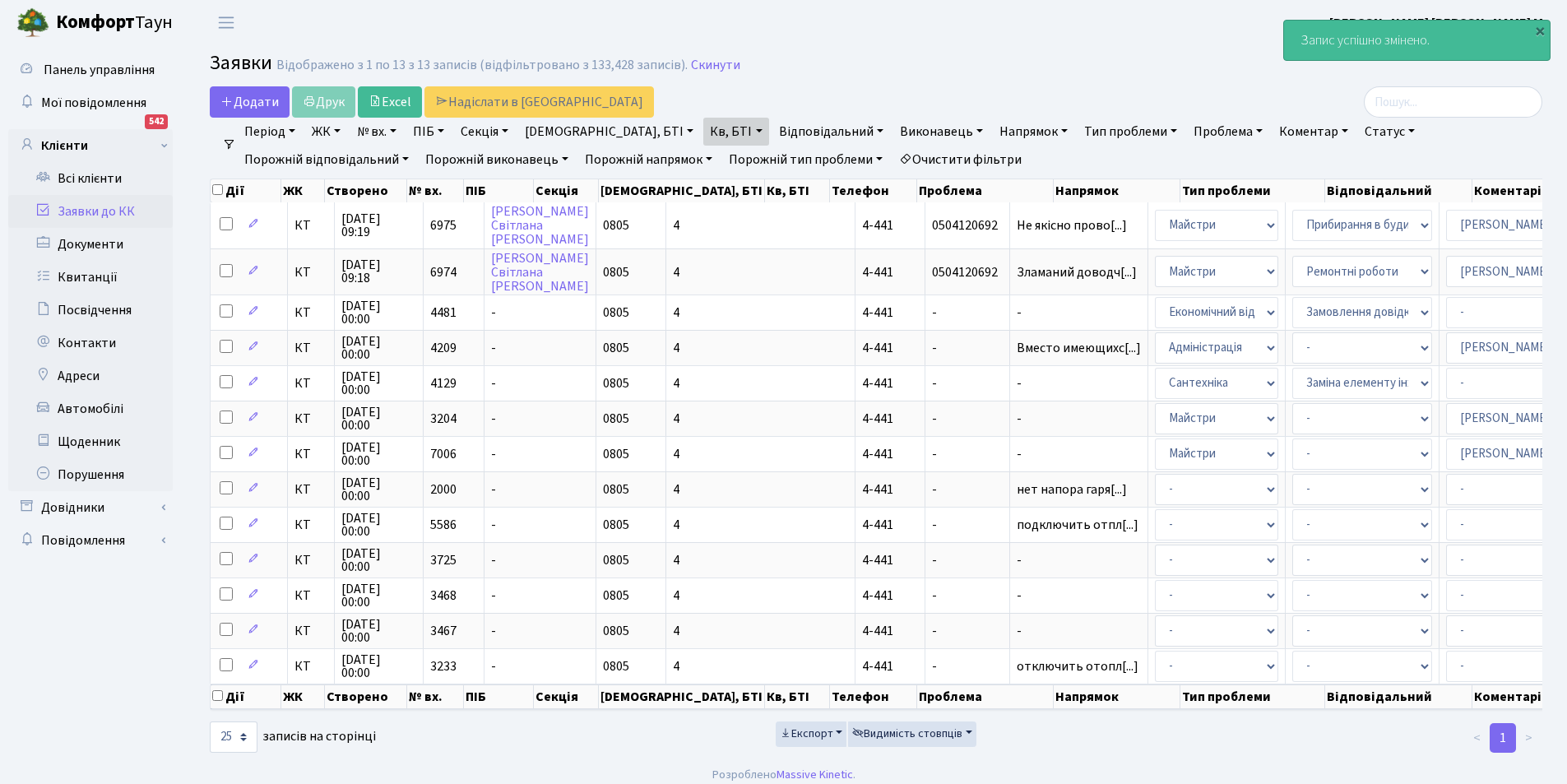
click at [773, 145] on link "Відповідальний" at bounding box center [831, 131] width 118 height 28
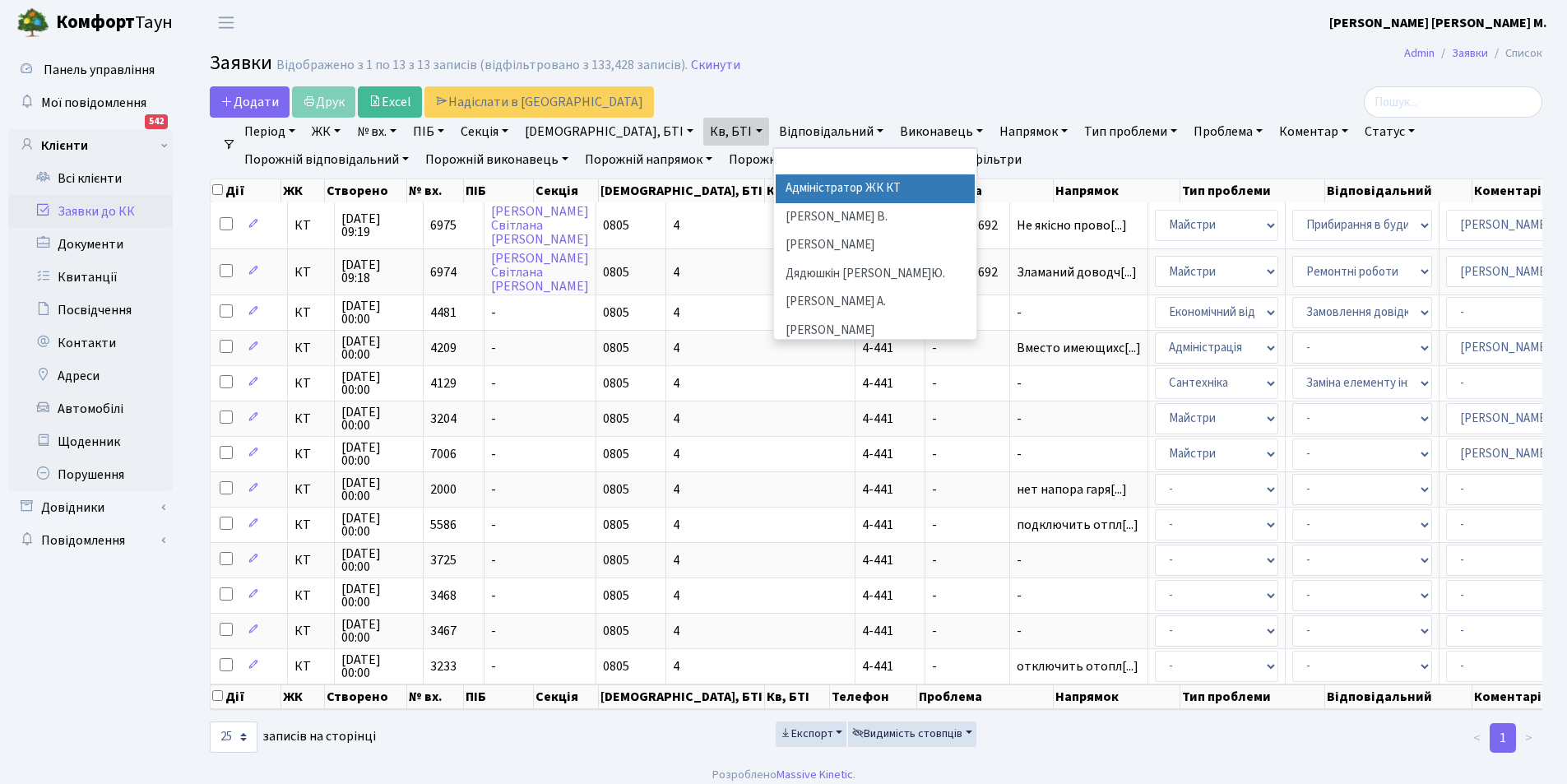
click at [868, 71] on h2 "Заявки Відображено з 1 по 13 з 13 записів (відфільтровано з 133,428 записів). С…" at bounding box center [876, 66] width 1333 height 28
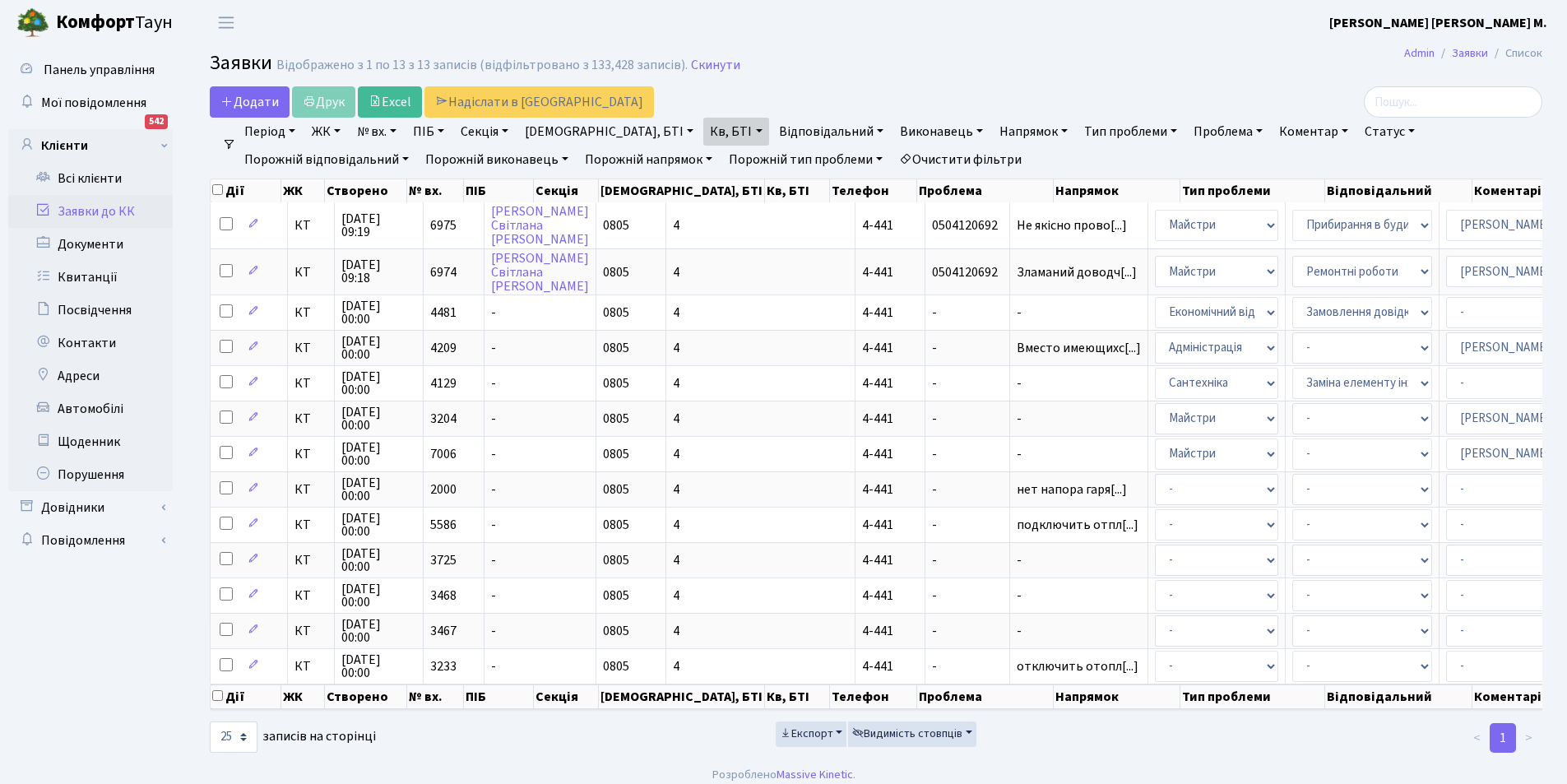
click at [893, 164] on link "Очистити фільтри" at bounding box center [960, 160] width 136 height 28
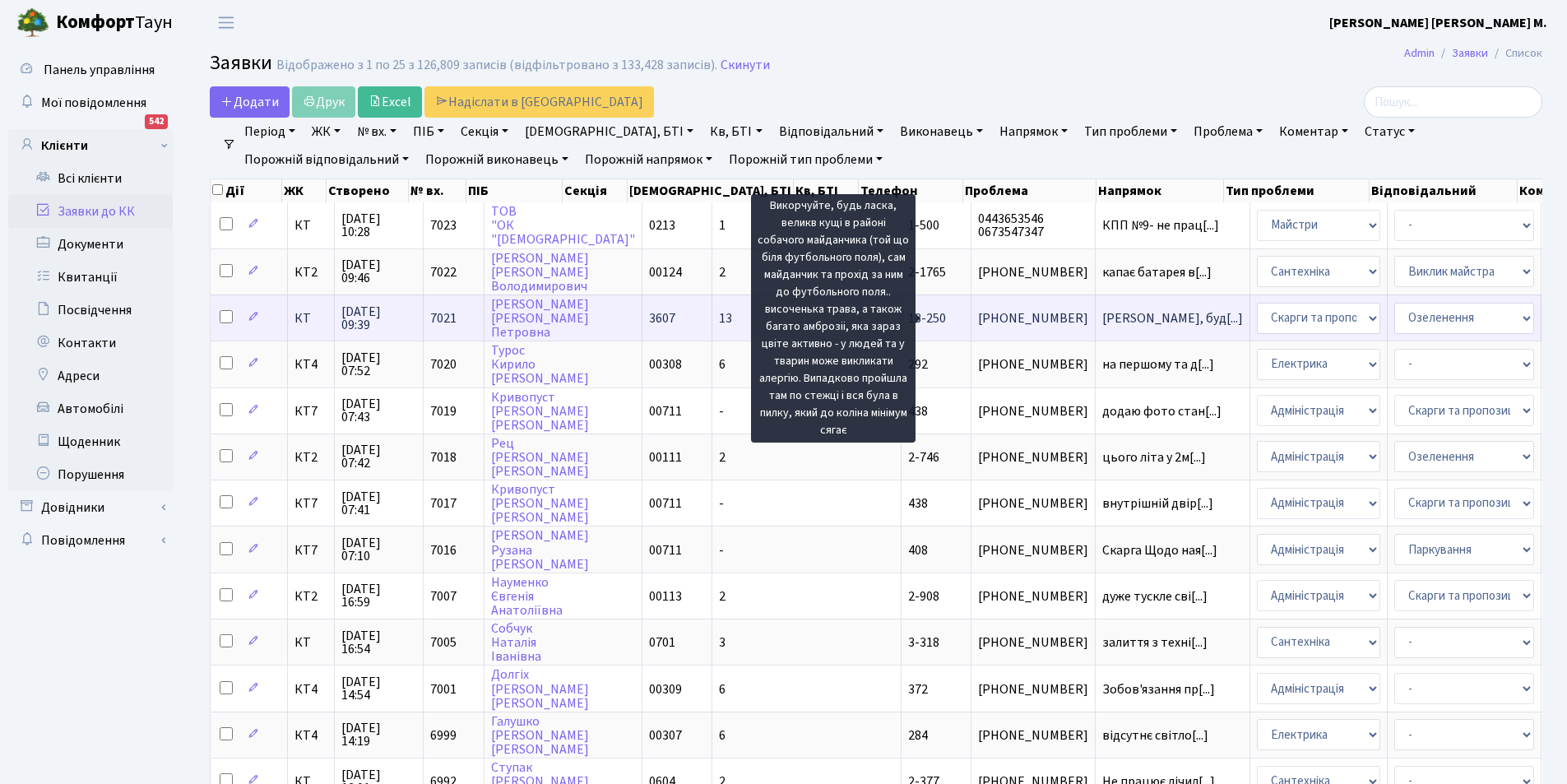
click at [1103, 313] on span "[PERSON_NAME], буд[...]" at bounding box center [1173, 318] width 140 height 18
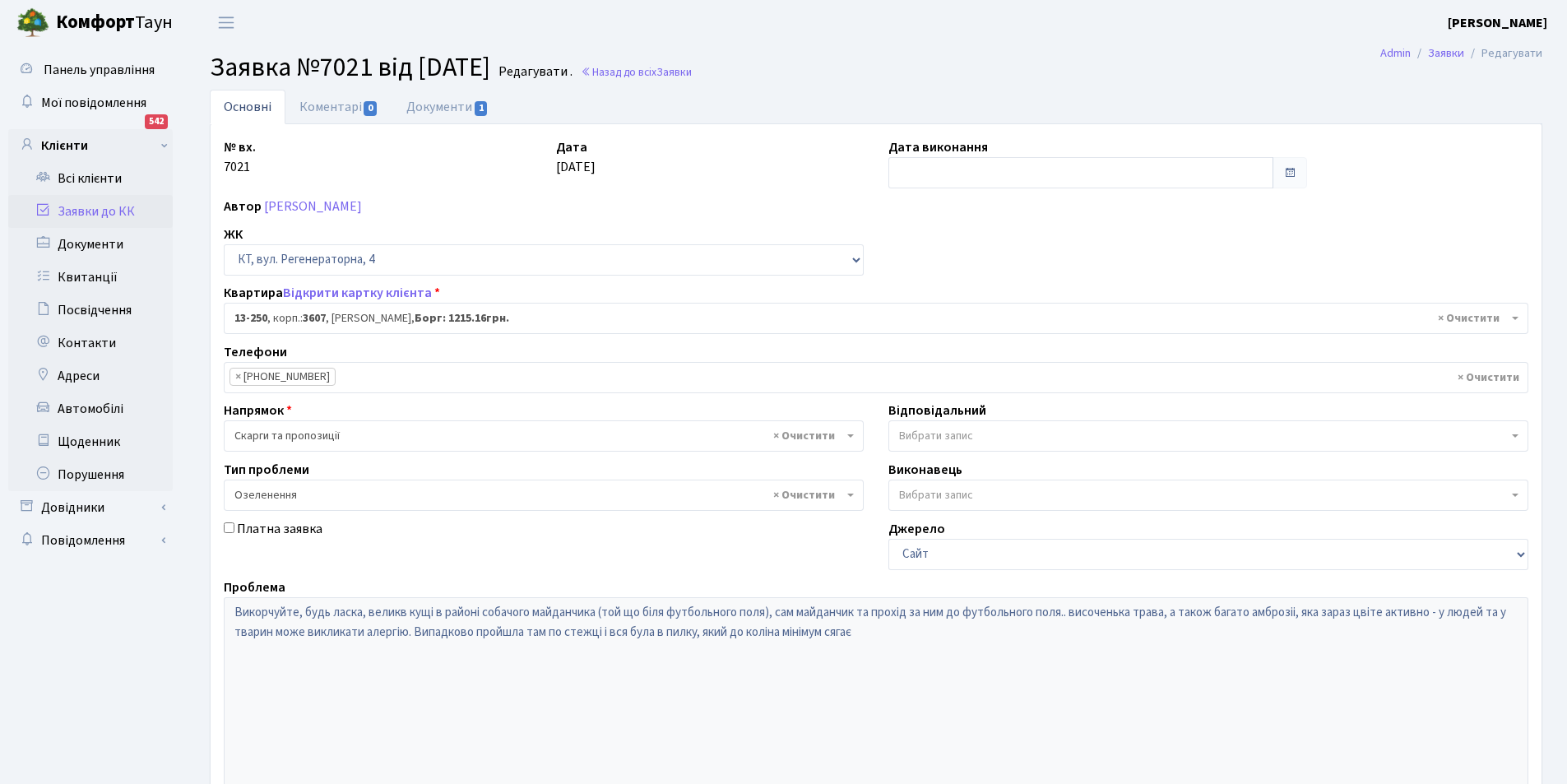
select select "7896"
select select "65"
click at [448, 106] on link "Документи 1" at bounding box center [447, 106] width 110 height 34
select select "25"
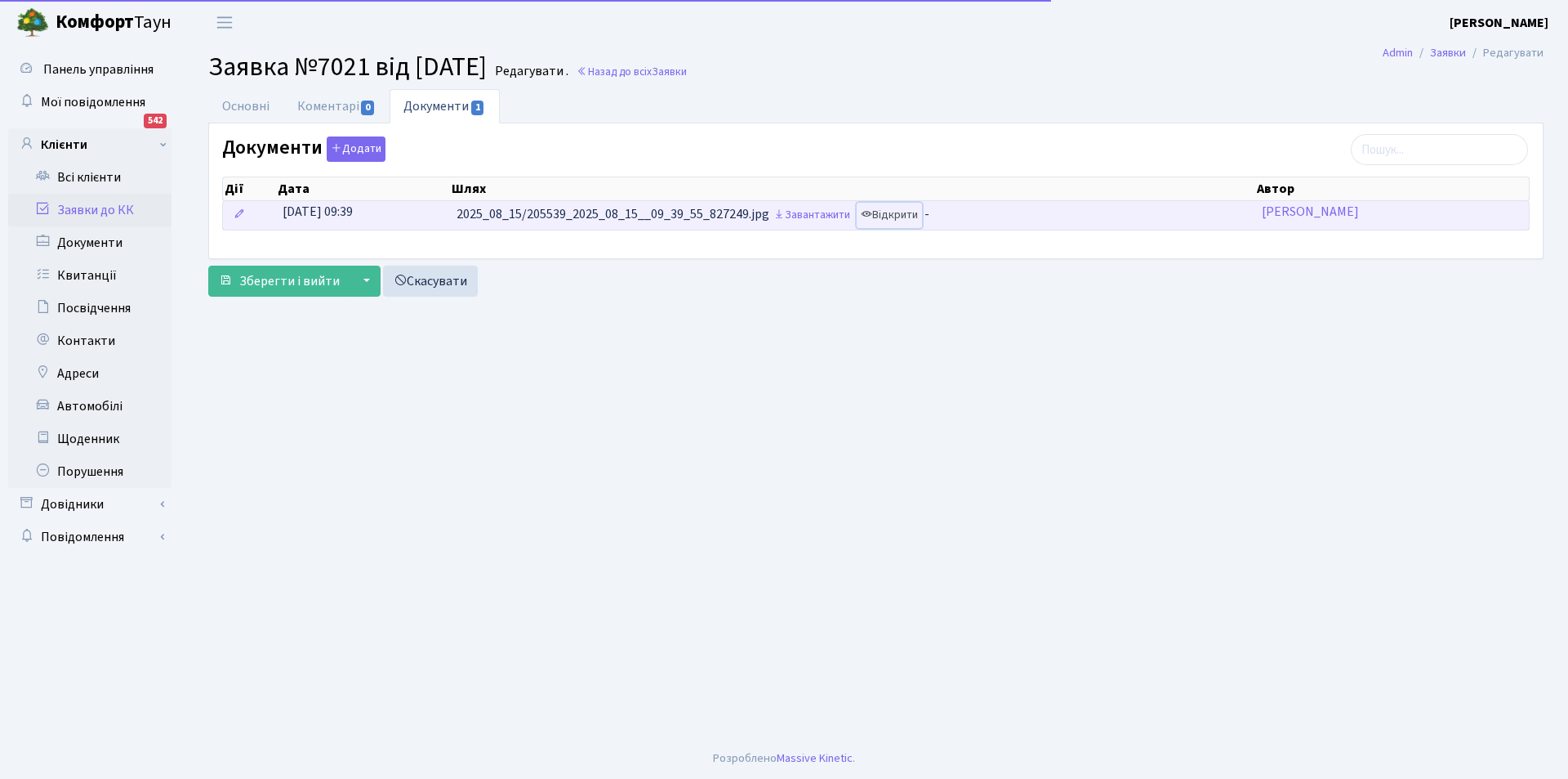
click at [900, 211] on link "Відкрити" at bounding box center [889, 216] width 65 height 25
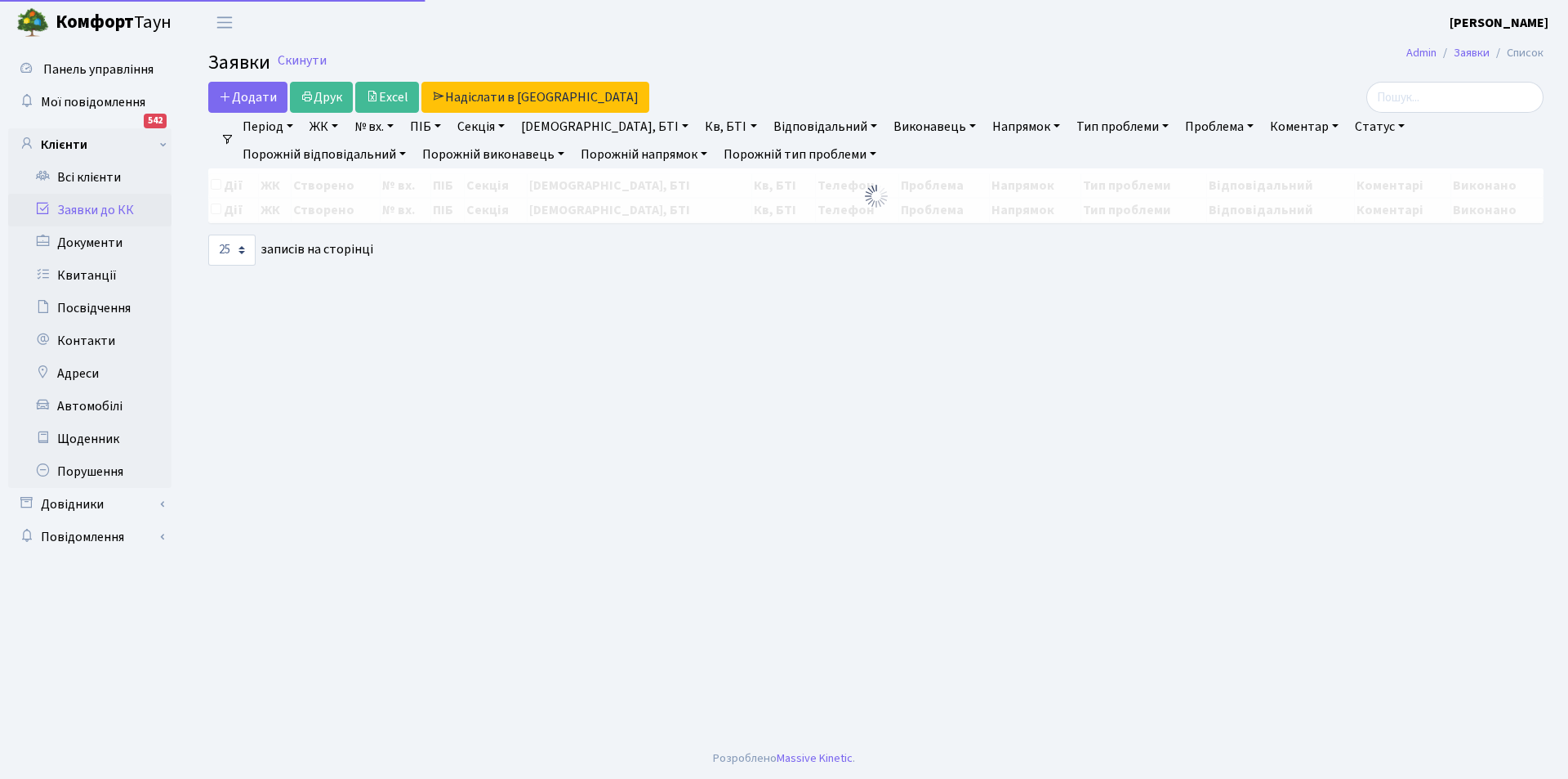
select select "25"
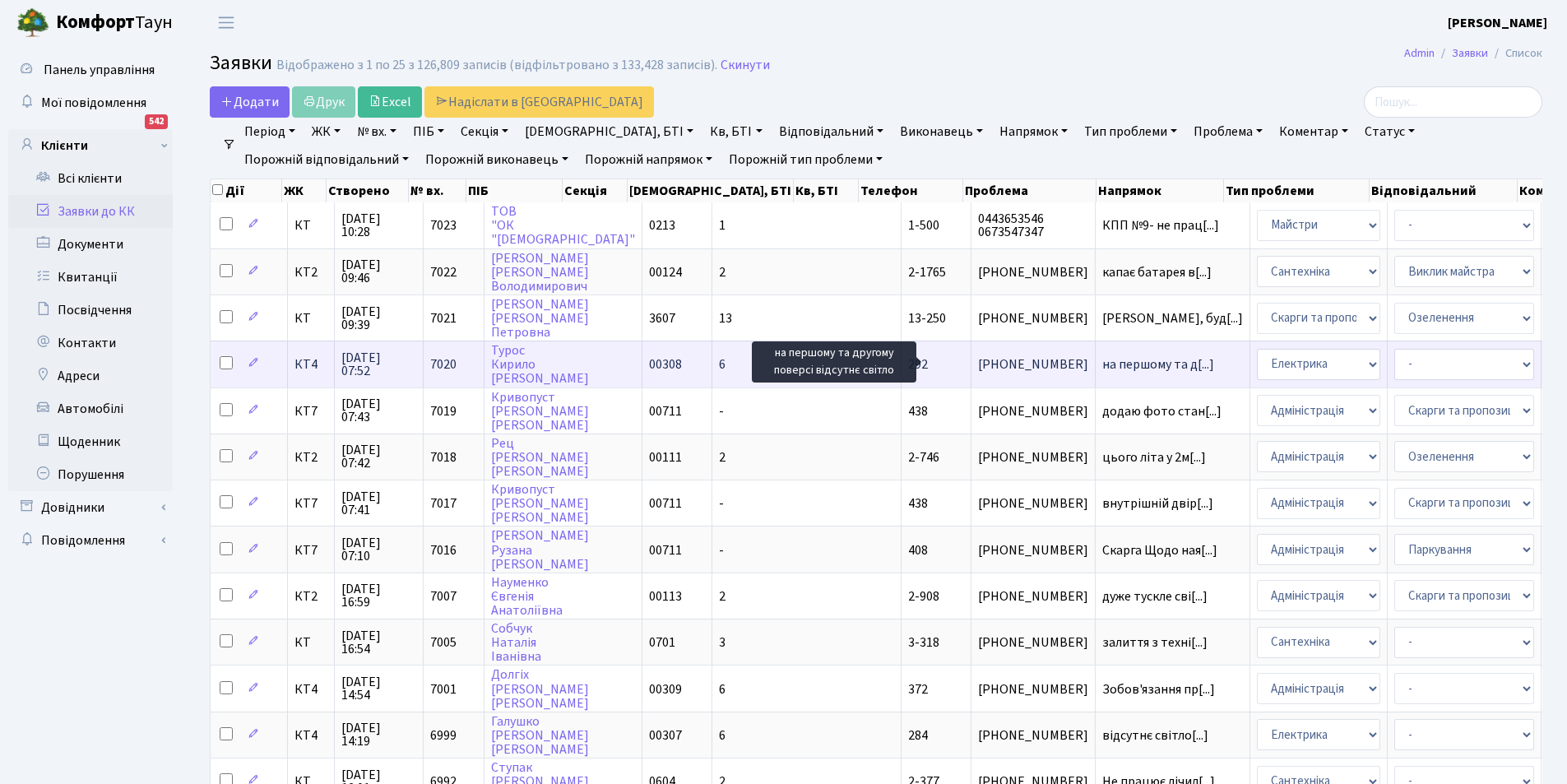
scroll to position [3, 0]
